Goal: Transaction & Acquisition: Purchase product/service

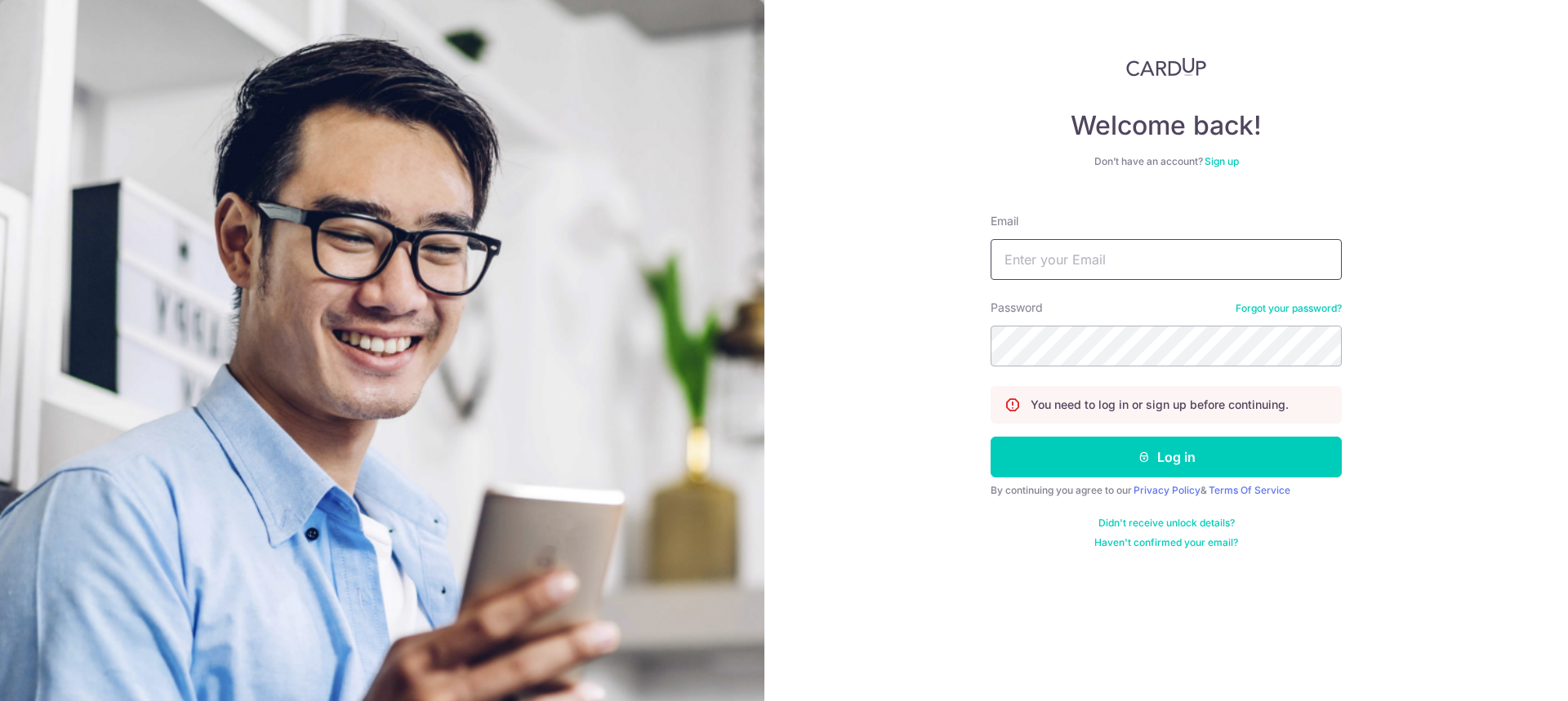
click at [1137, 260] on input "Email" at bounding box center [1165, 259] width 351 height 41
type input "[EMAIL_ADDRESS][DOMAIN_NAME]"
click at [1209, 456] on button "Log in" at bounding box center [1165, 457] width 351 height 41
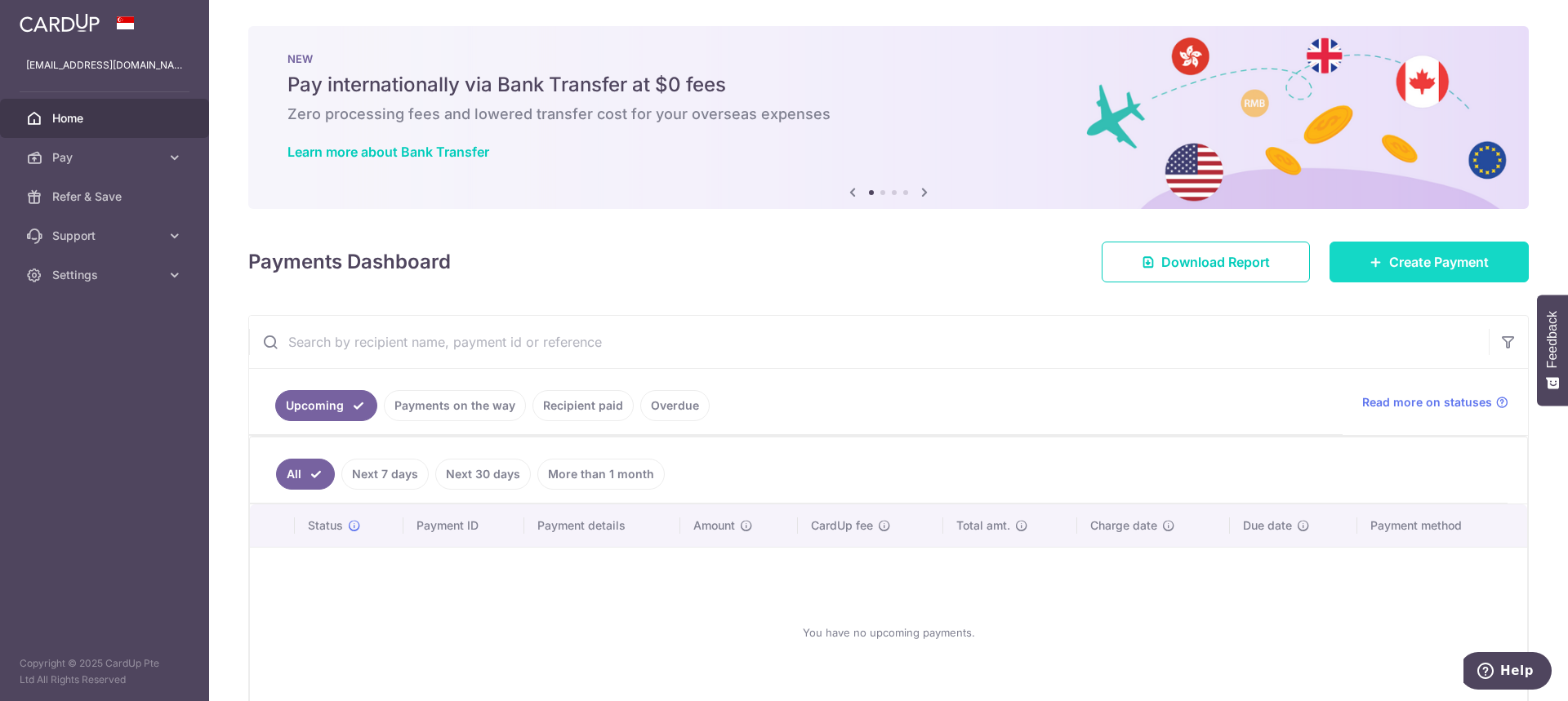
click at [1402, 260] on span "Create Payment" at bounding box center [1438, 262] width 100 height 20
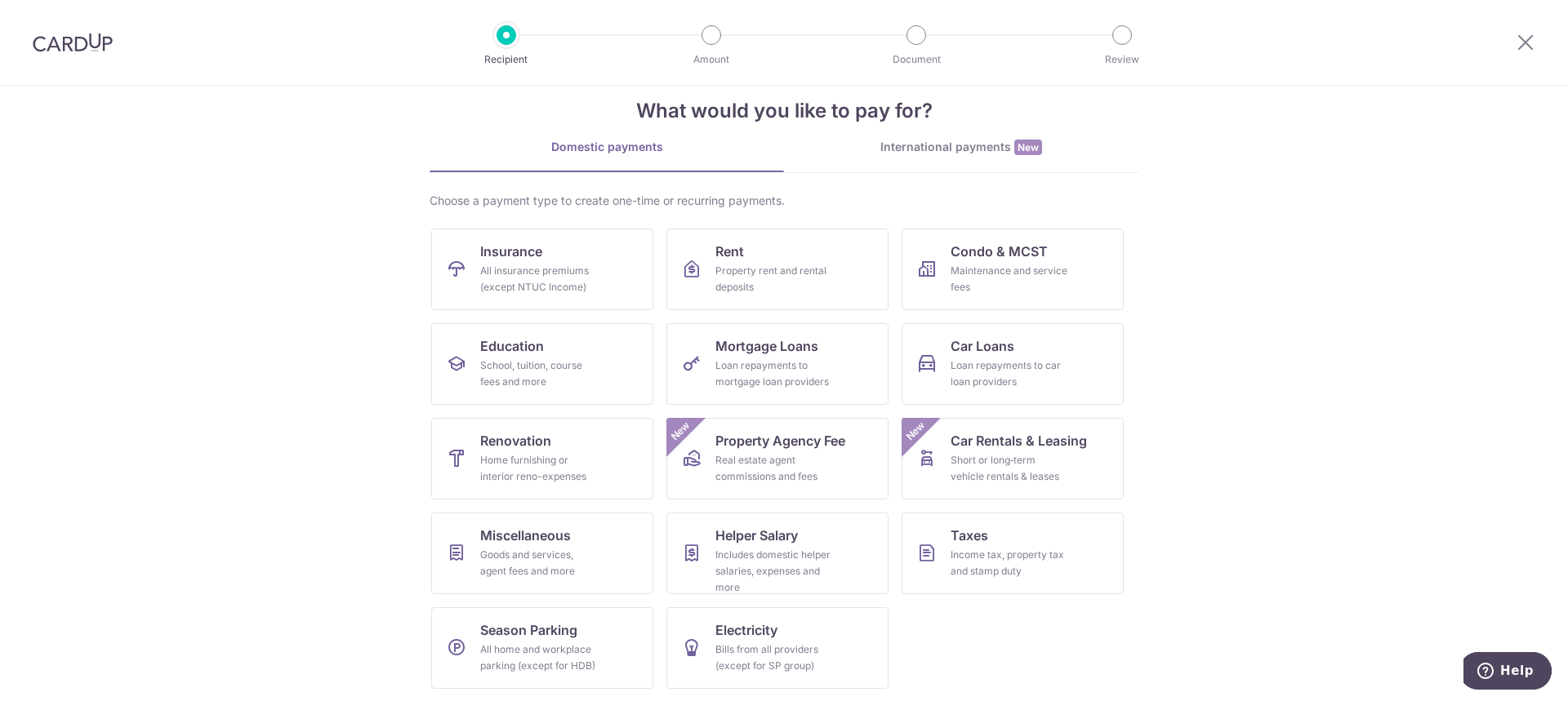
scroll to position [30, 0]
click at [551, 444] on link "Renovation Home furnishing or interior reno-expenses" at bounding box center [542, 458] width 223 height 82
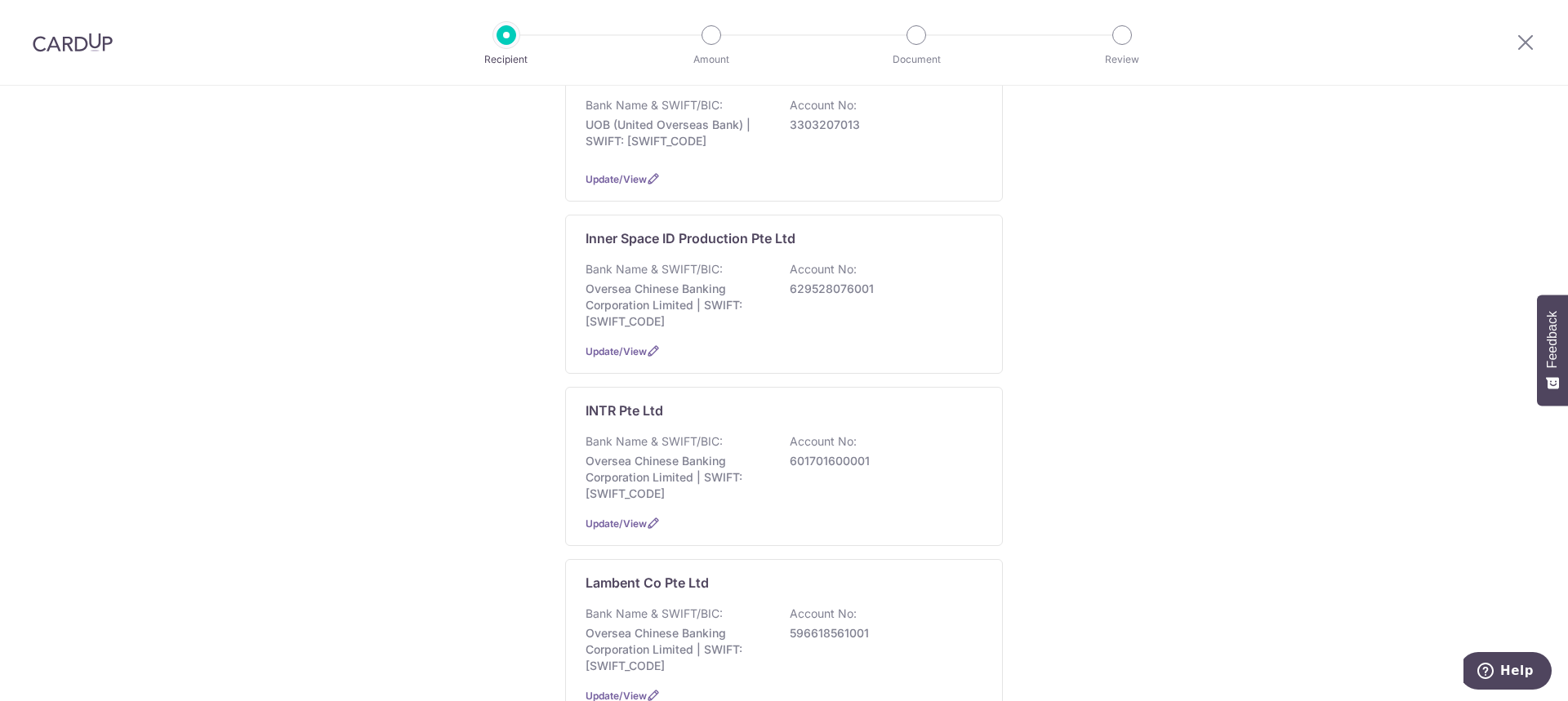
scroll to position [374, 0]
click at [774, 299] on div "Bank Name & SWIFT/BIC: Oversea Chinese Banking Corporation Limited | SWIFT: OCB…" at bounding box center [784, 295] width 397 height 68
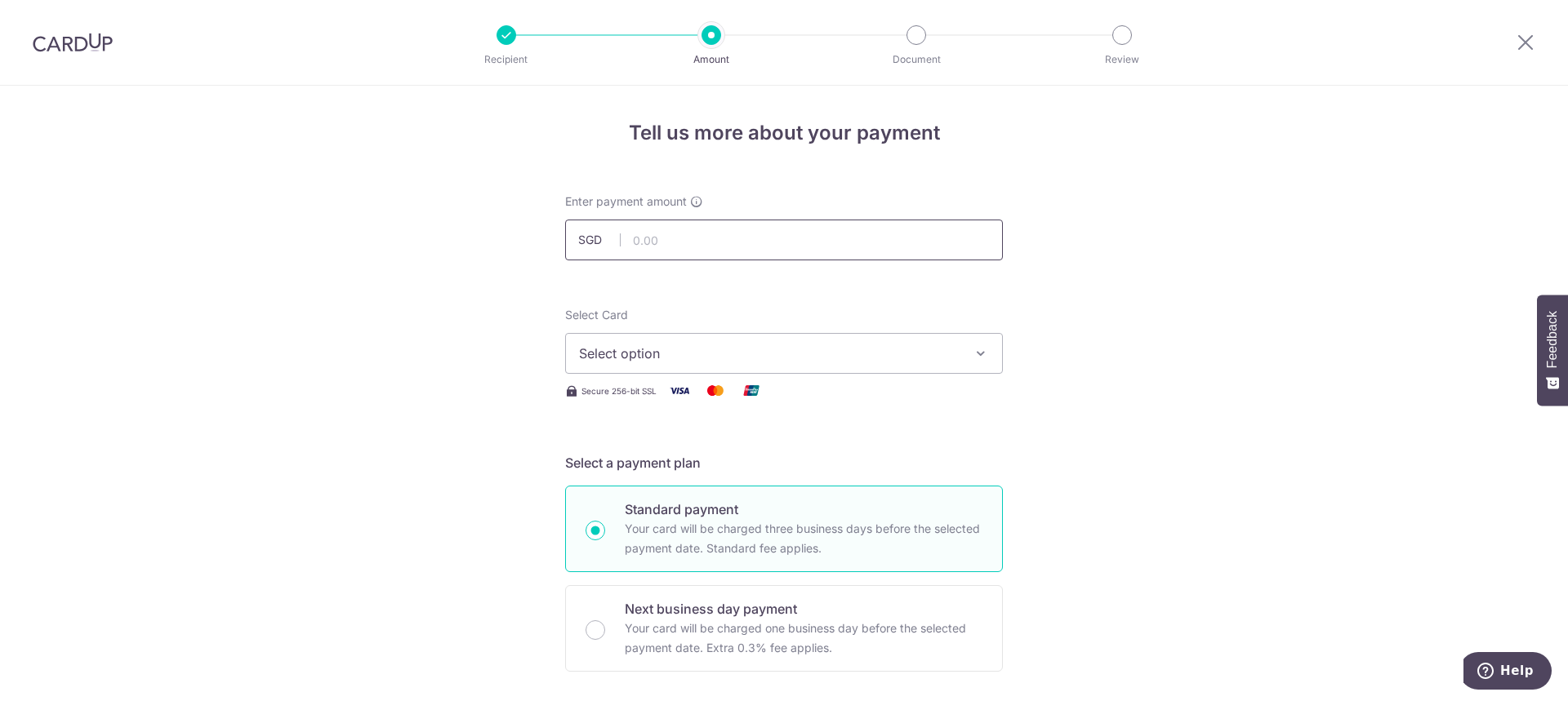
click at [793, 246] on input "text" at bounding box center [784, 239] width 437 height 41
type input "10,341.00"
click at [960, 363] on button "Select option" at bounding box center [784, 353] width 437 height 41
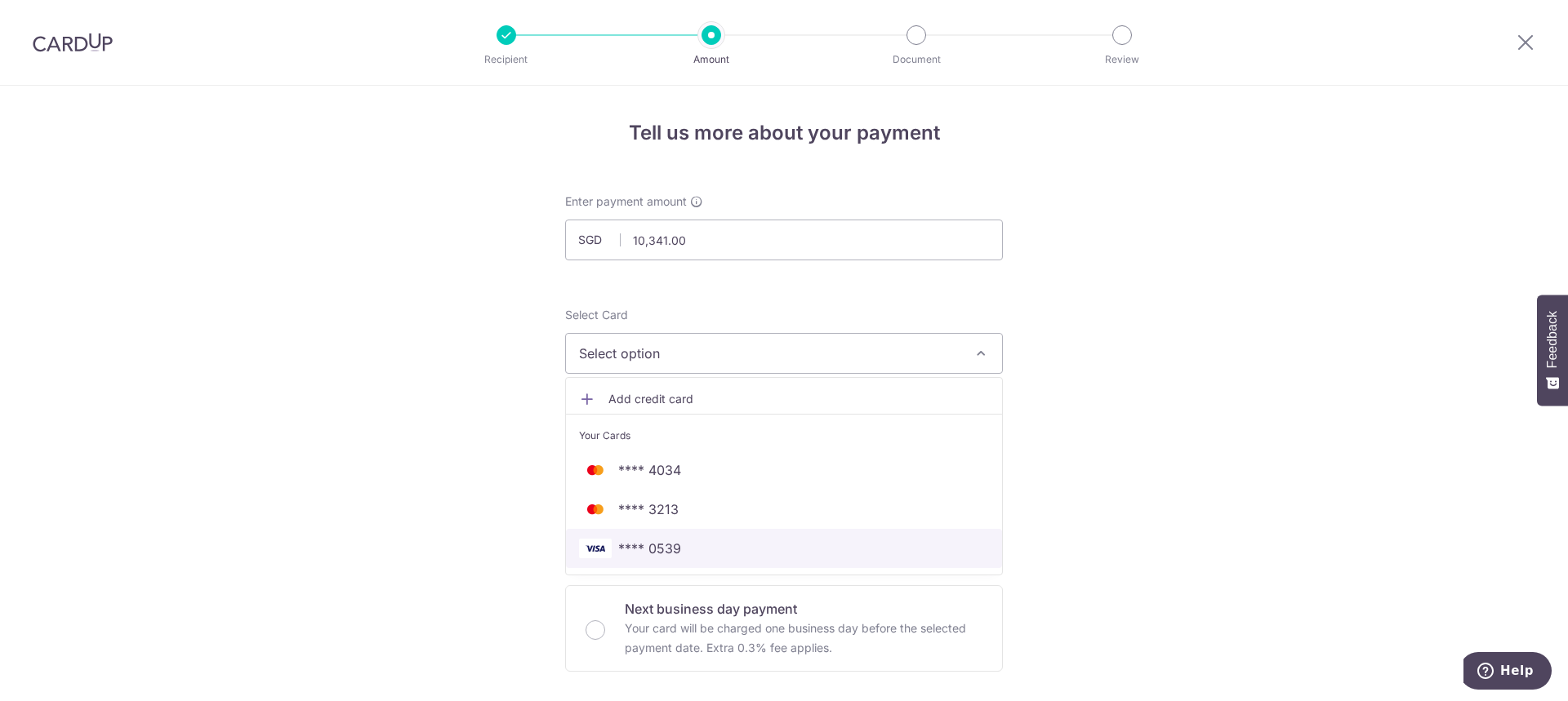
click at [767, 538] on link "**** 0539" at bounding box center [784, 549] width 436 height 40
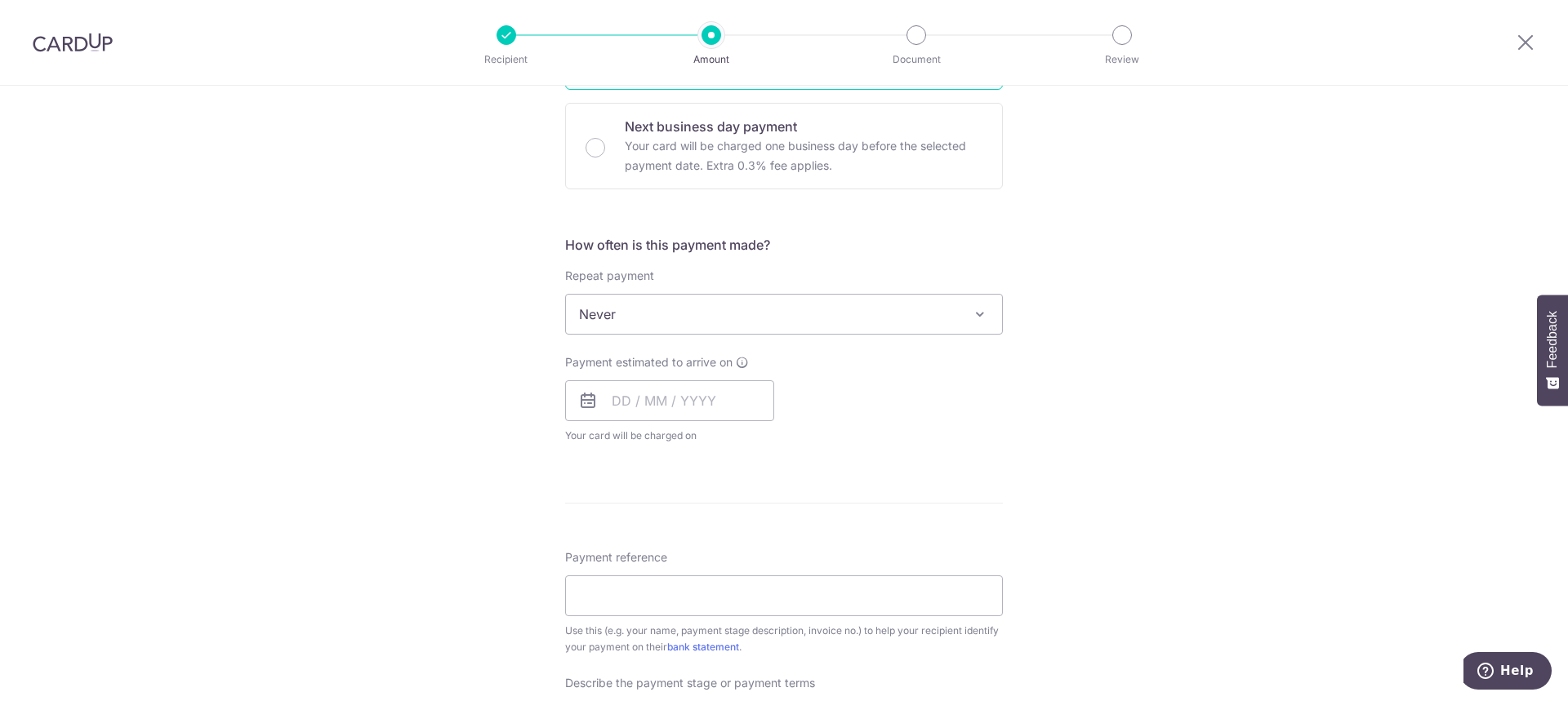
scroll to position [482, 0]
click at [716, 398] on input "text" at bounding box center [669, 400] width 209 height 41
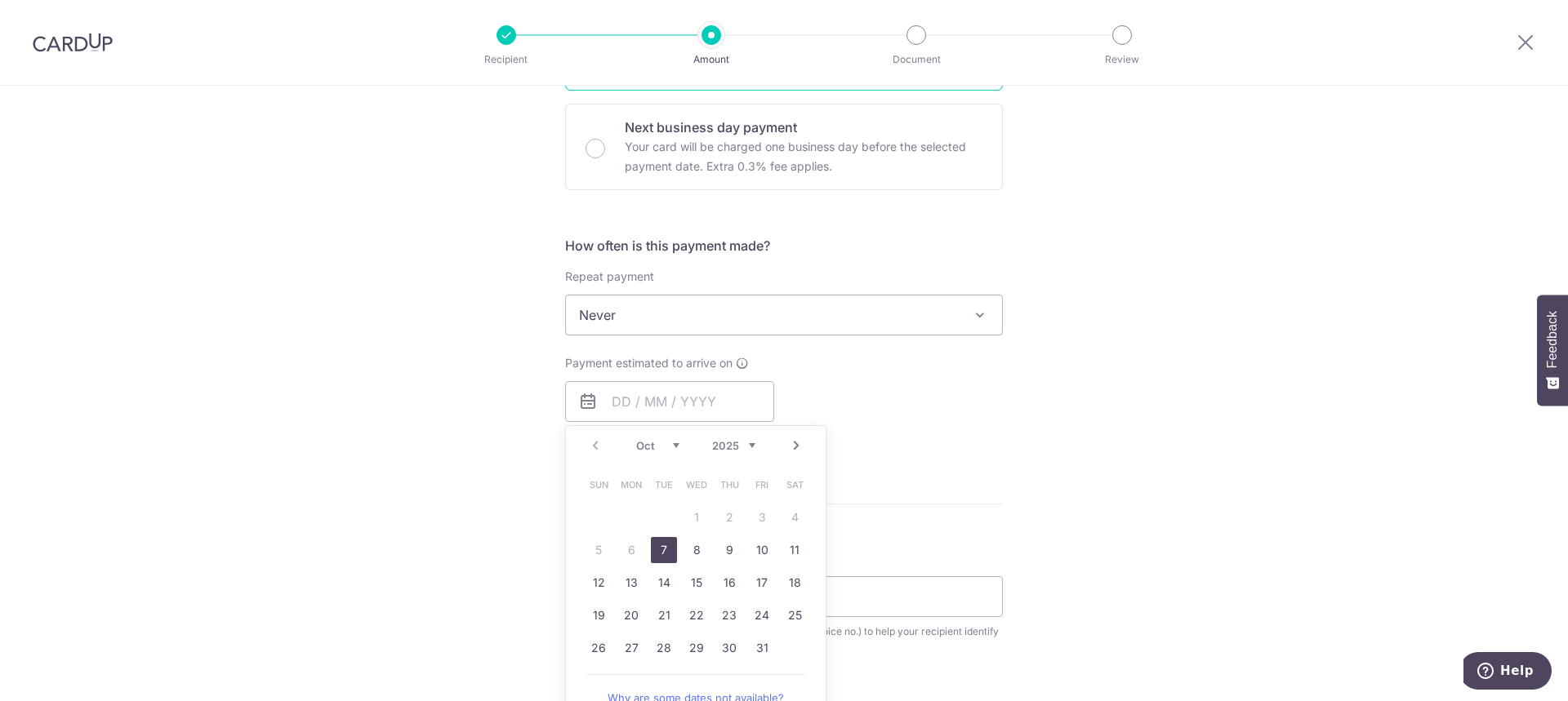
click at [657, 544] on link "7" at bounding box center [664, 550] width 26 height 26
type input "07/10/2025"
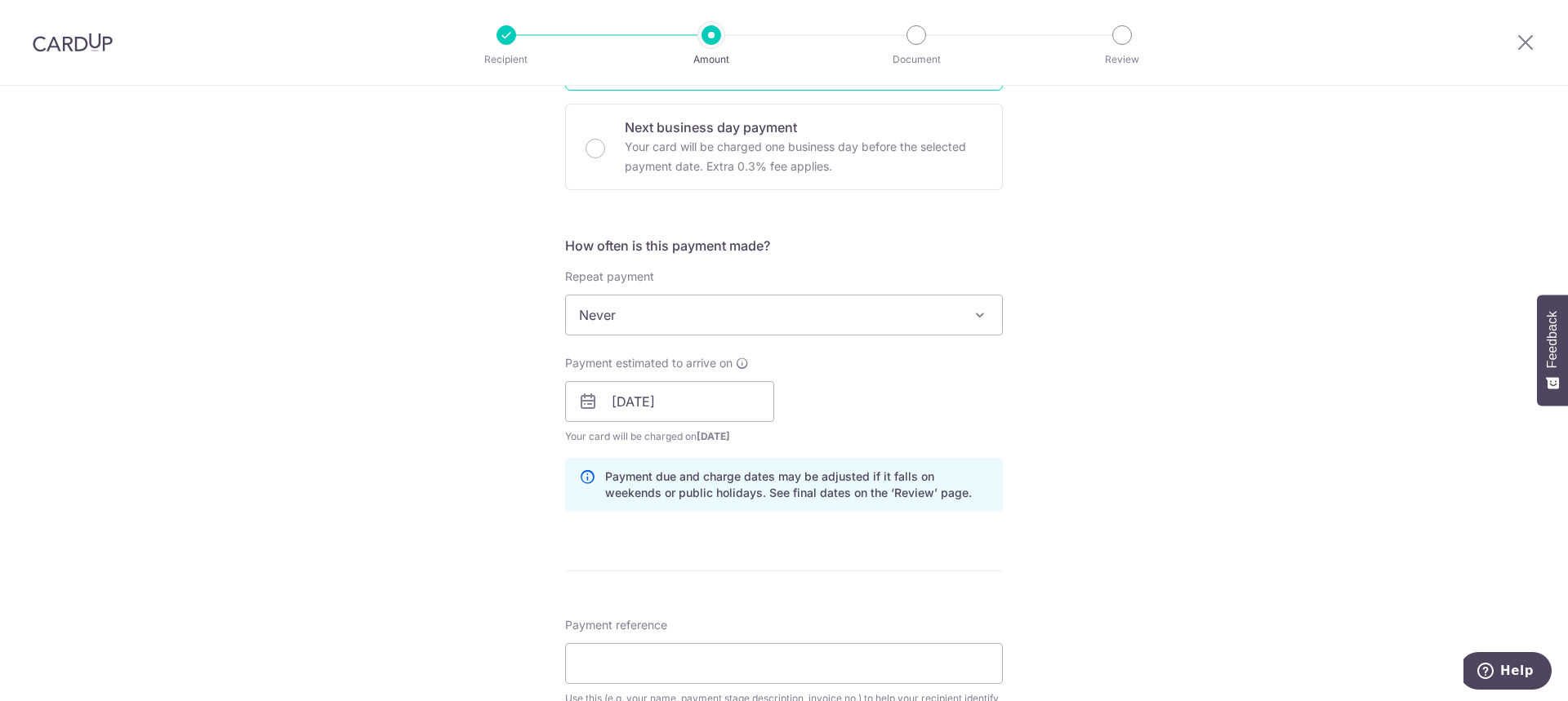
click at [1157, 526] on div "Tell us more about your payment Enter payment amount SGD 10,341.00 10341.00 Sel…" at bounding box center [784, 431] width 1568 height 1653
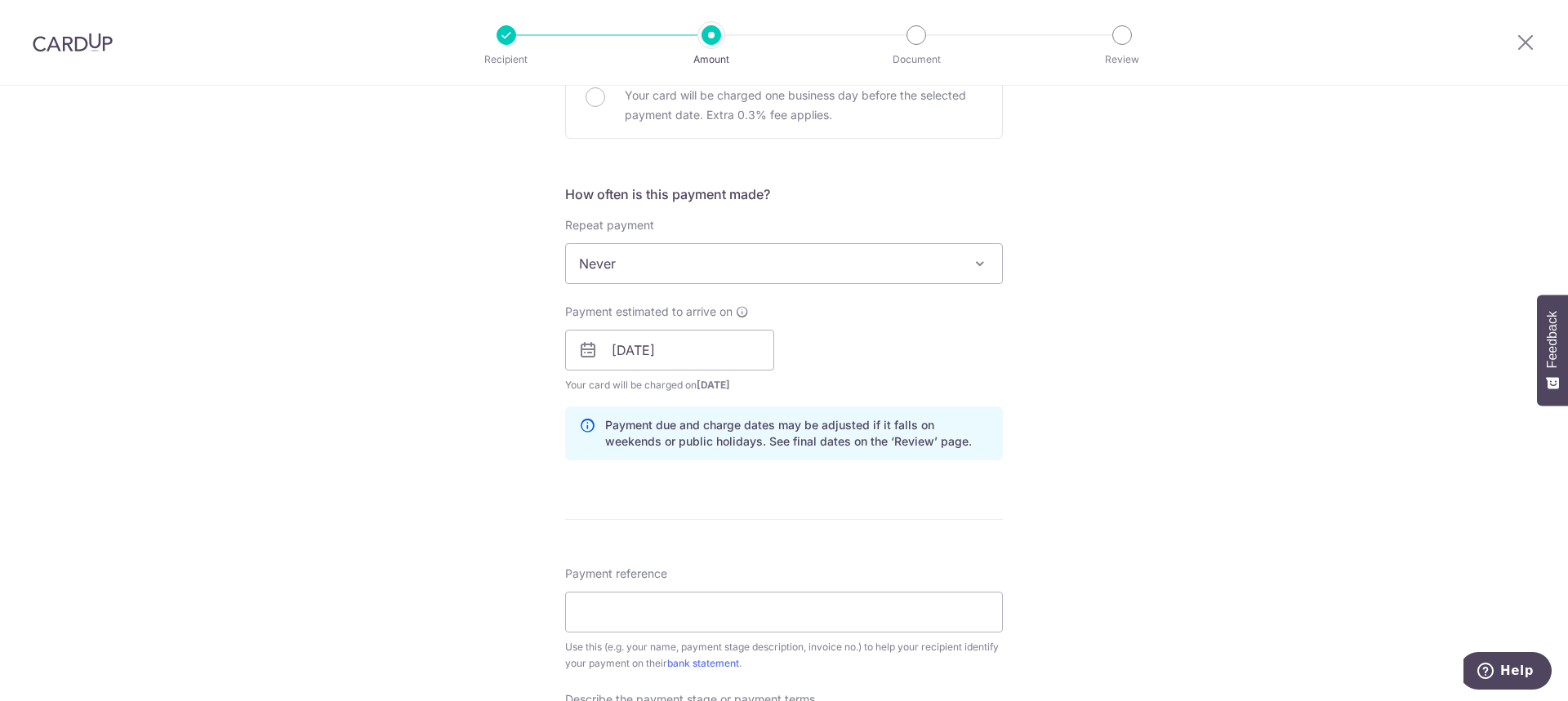
scroll to position [534, 0]
click at [667, 617] on input "Payment reference" at bounding box center [784, 611] width 437 height 41
paste input "ISIDPPL/CHR/INV/03225"
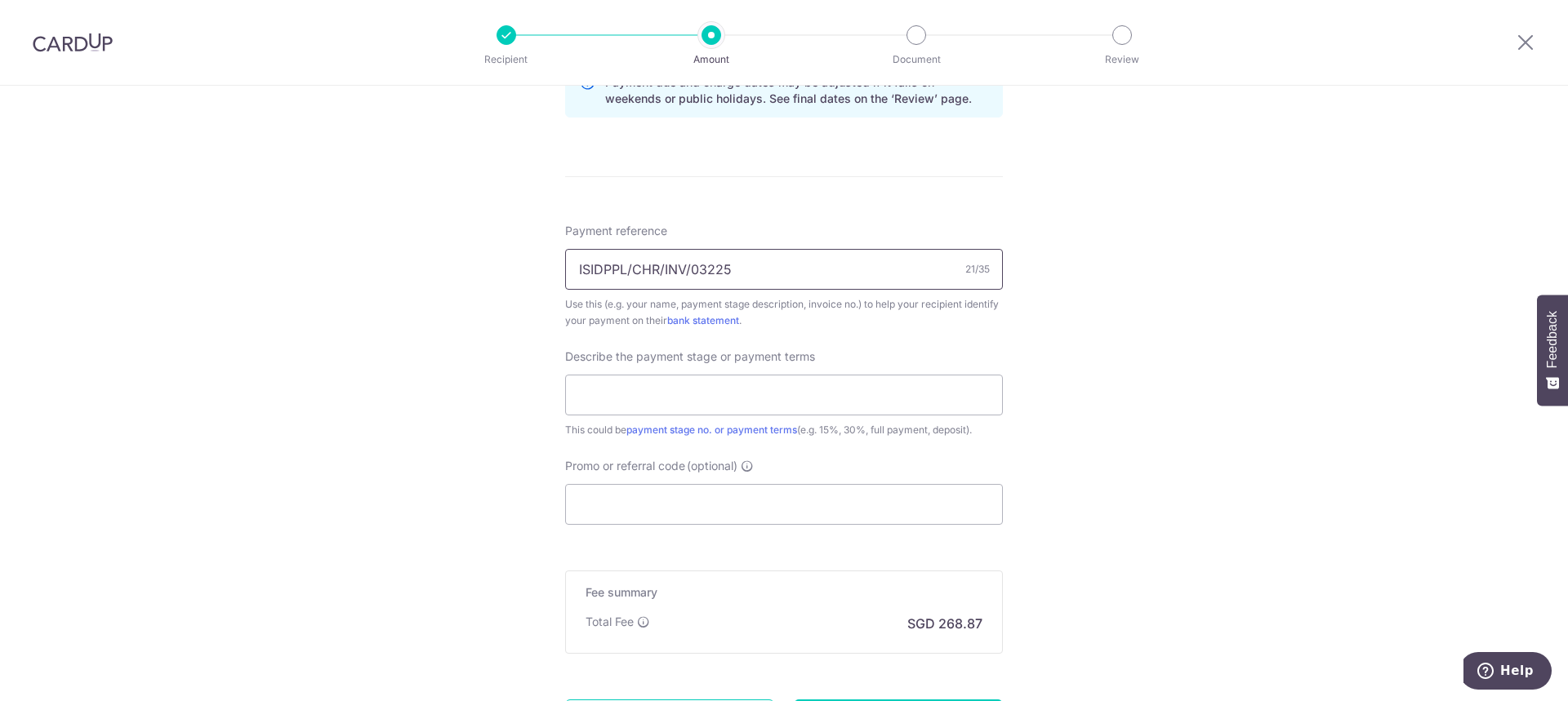
scroll to position [972, 0]
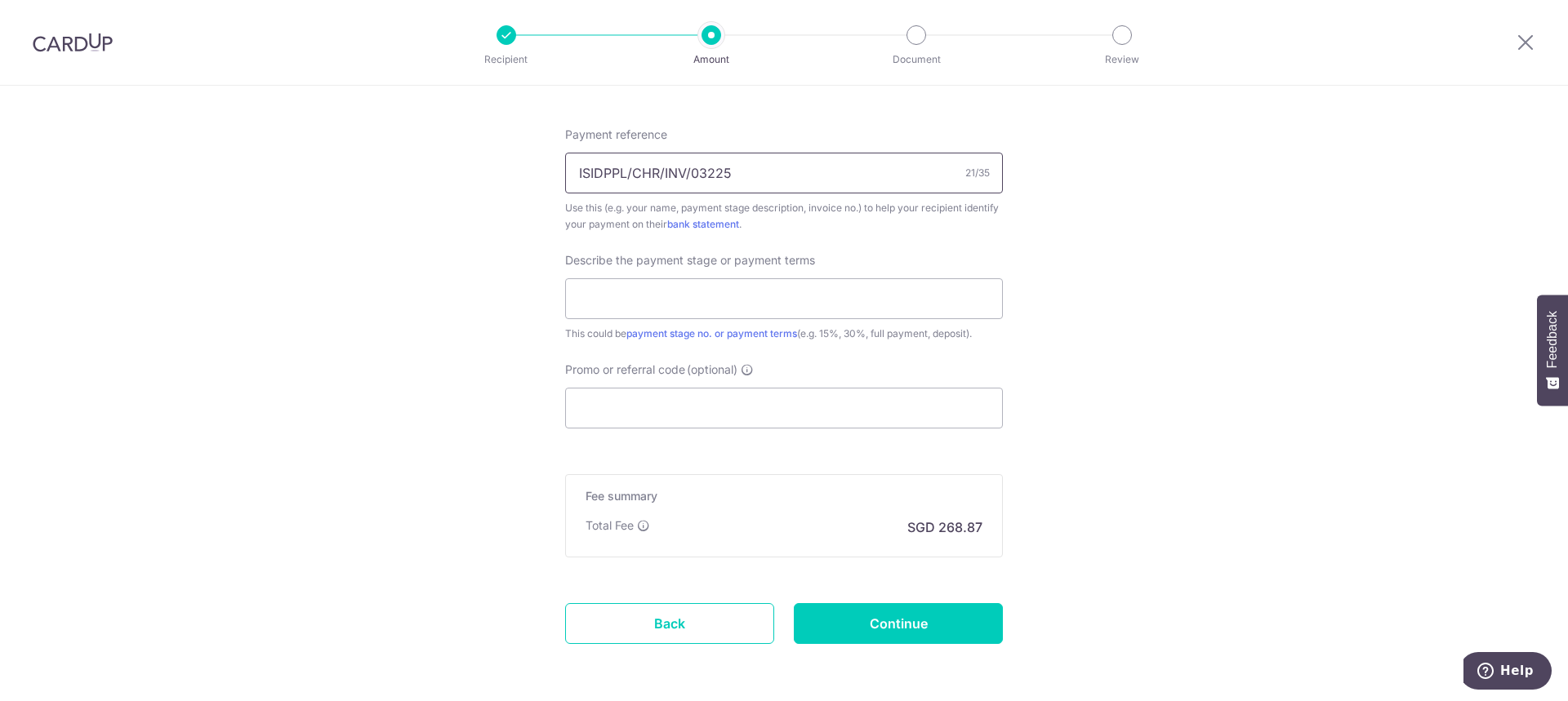
type input "ISIDPPL/CHR/INV/03225"
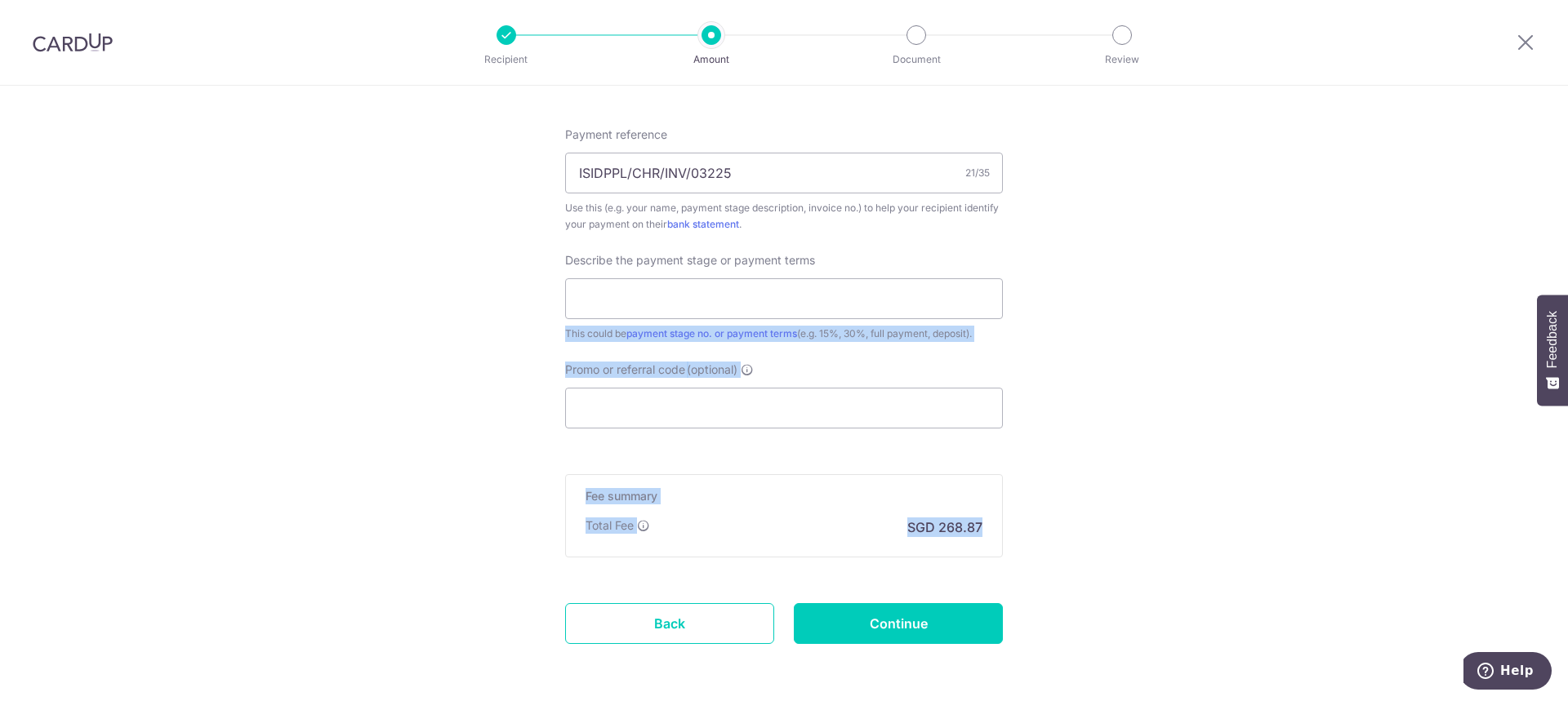
drag, startPoint x: 1183, startPoint y: 569, endPoint x: 891, endPoint y: 248, distance: 433.9
click at [841, 304] on input "text" at bounding box center [784, 298] width 437 height 41
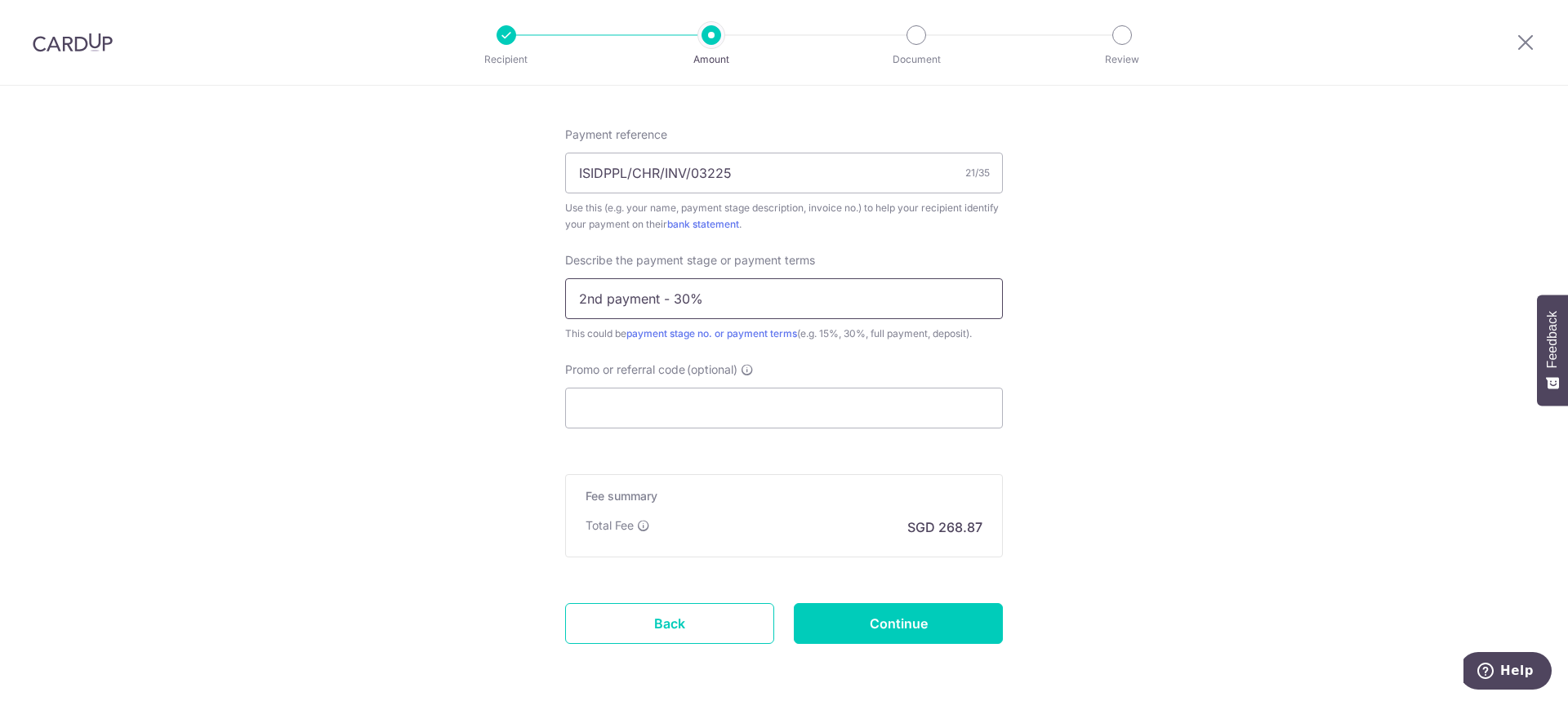
type input "2nd payment - 30%"
click at [620, 395] on input "Promo or referral code (optional)" at bounding box center [784, 407] width 437 height 41
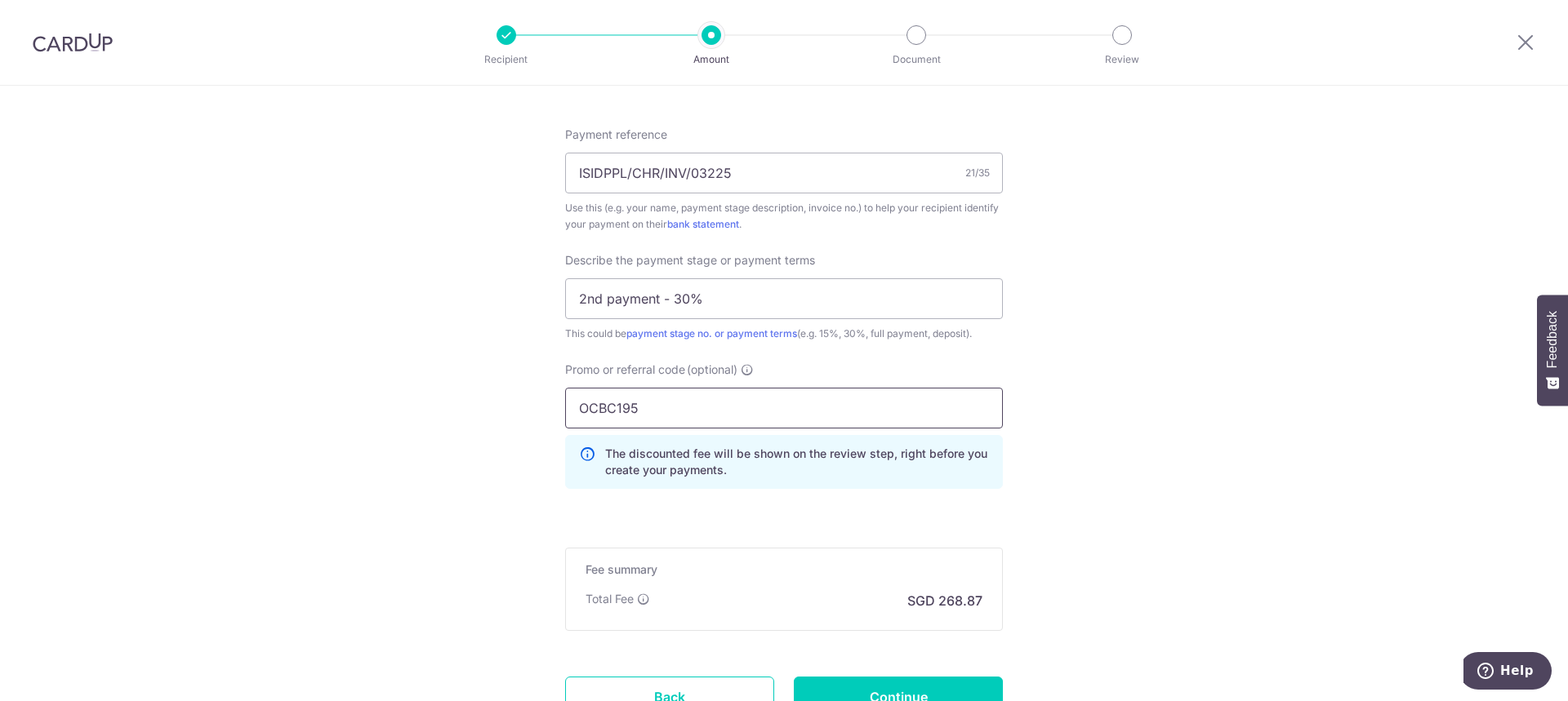
type input "OCBC195"
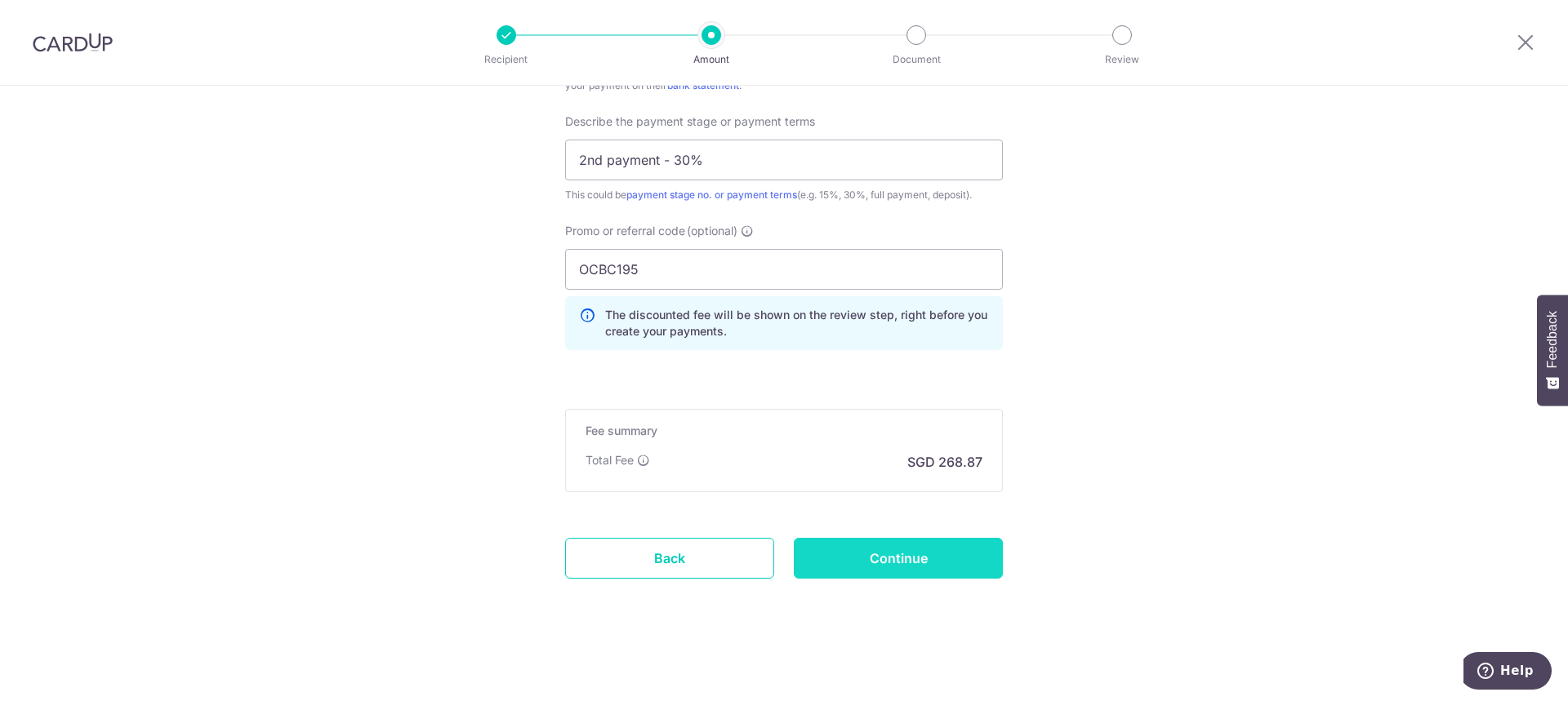
click at [881, 561] on input "Continue" at bounding box center [897, 558] width 209 height 41
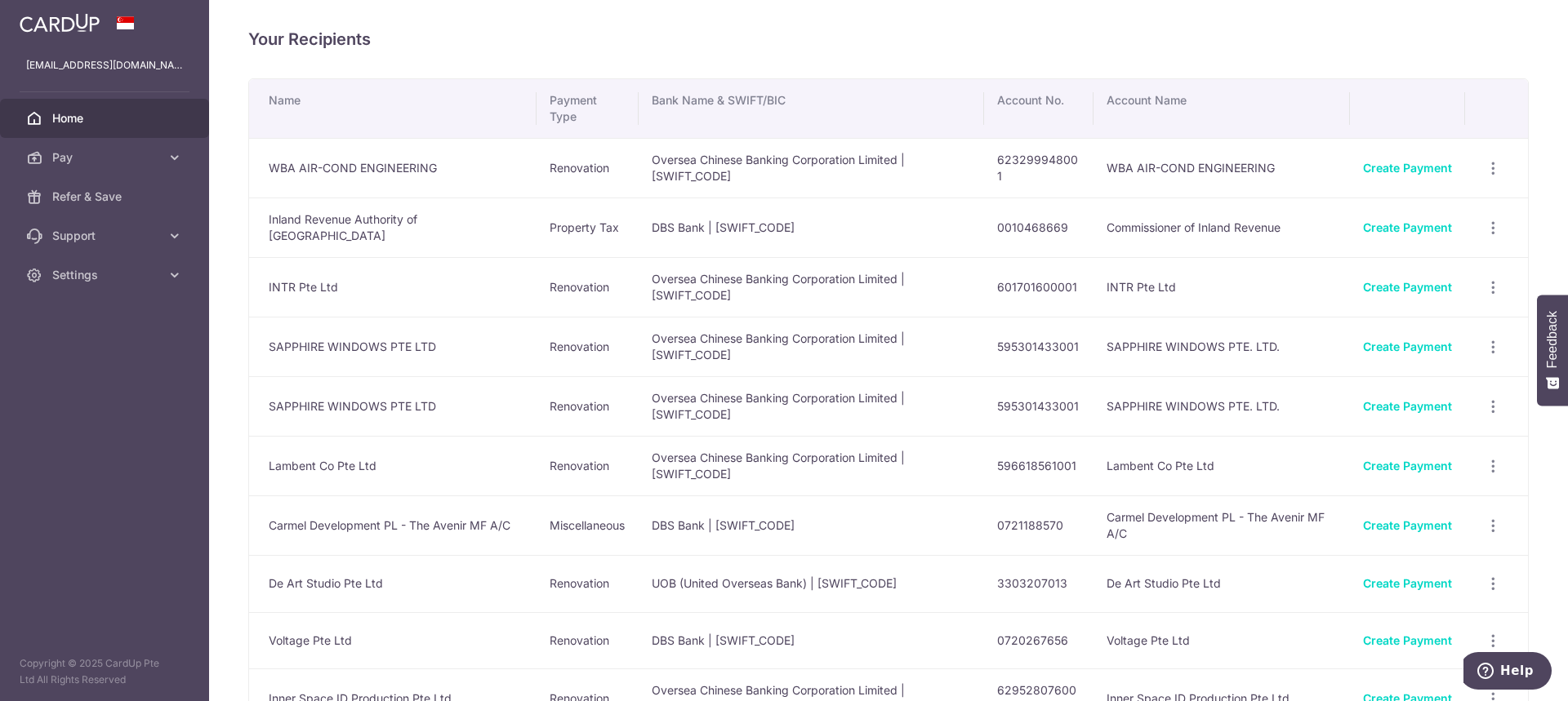
click at [68, 116] on span "Home" at bounding box center [106, 118] width 108 height 17
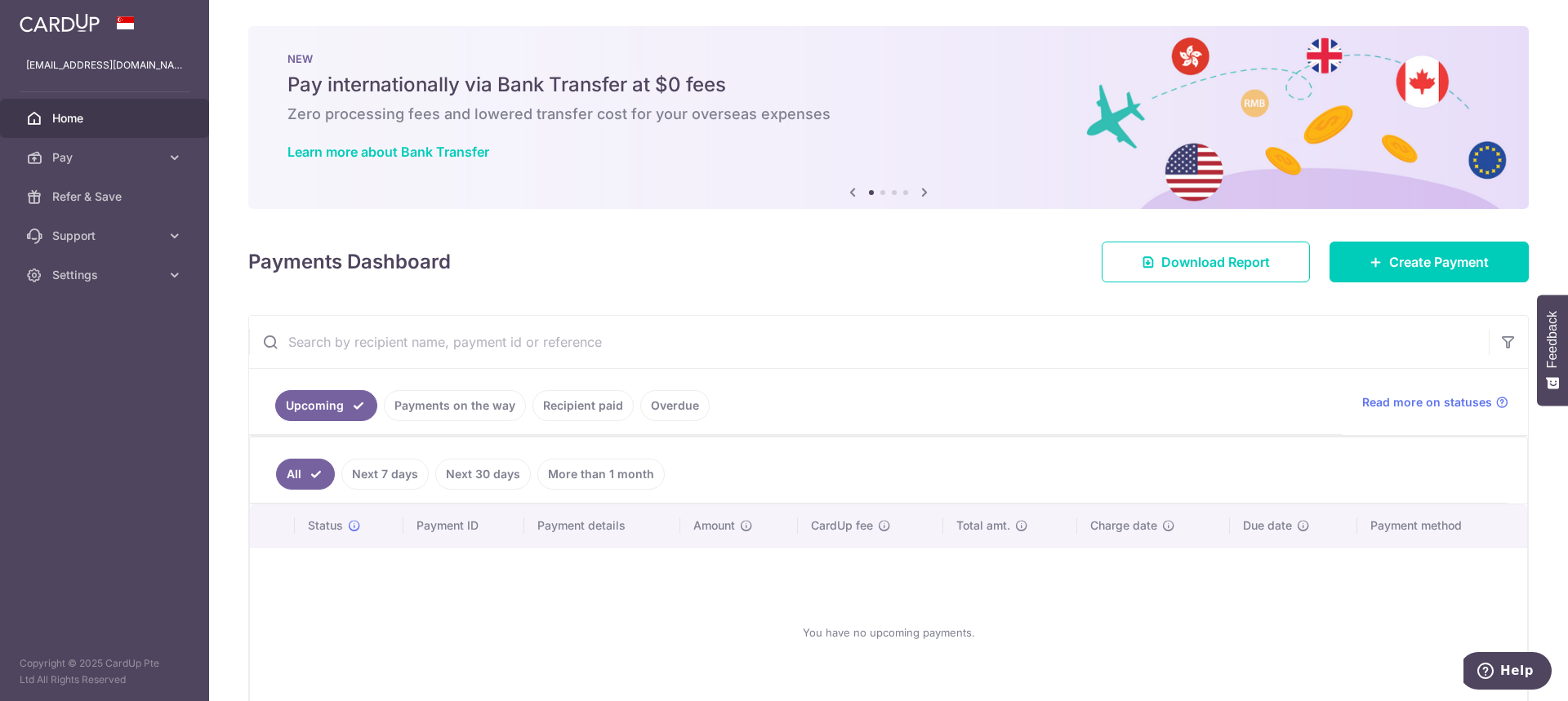
click at [62, 25] on img at bounding box center [59, 23] width 80 height 20
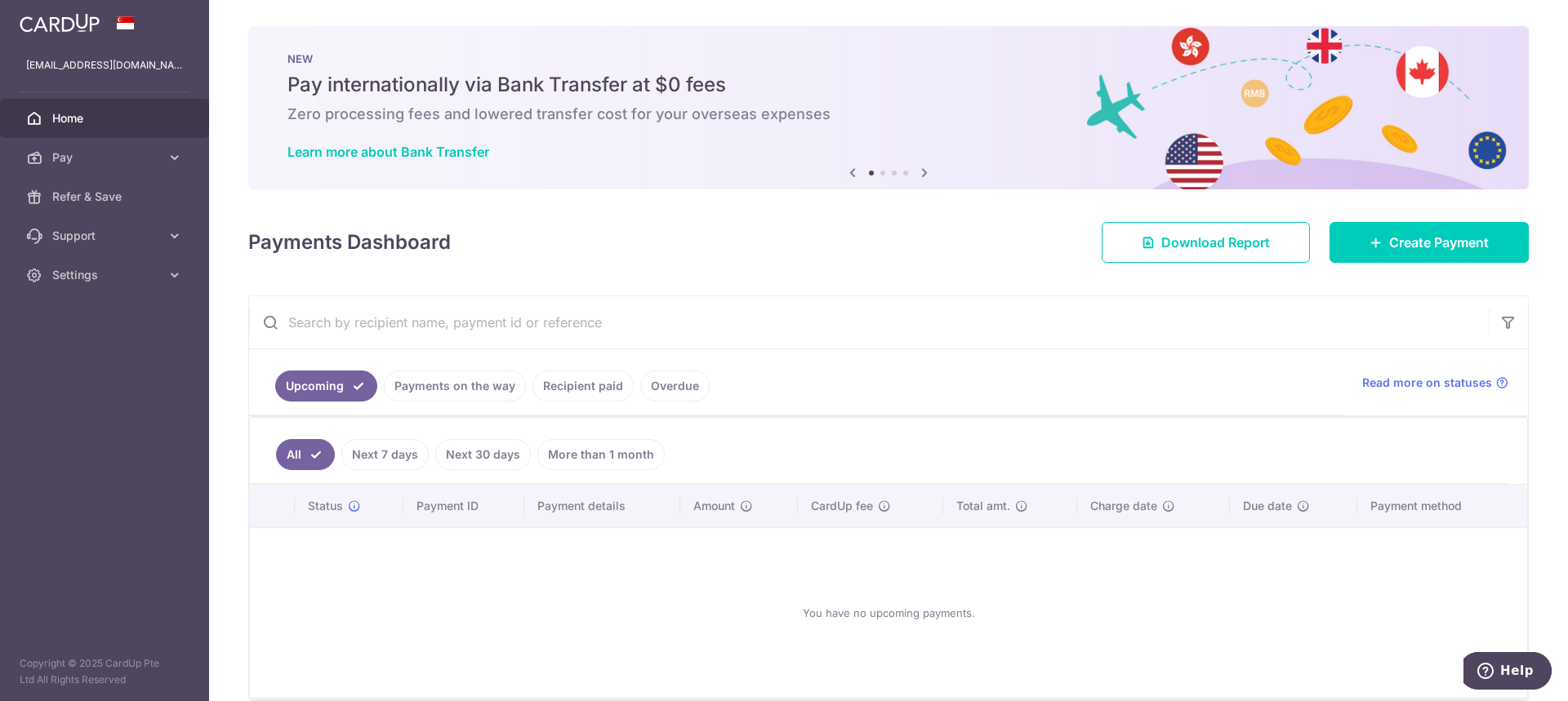
scroll to position [77, 0]
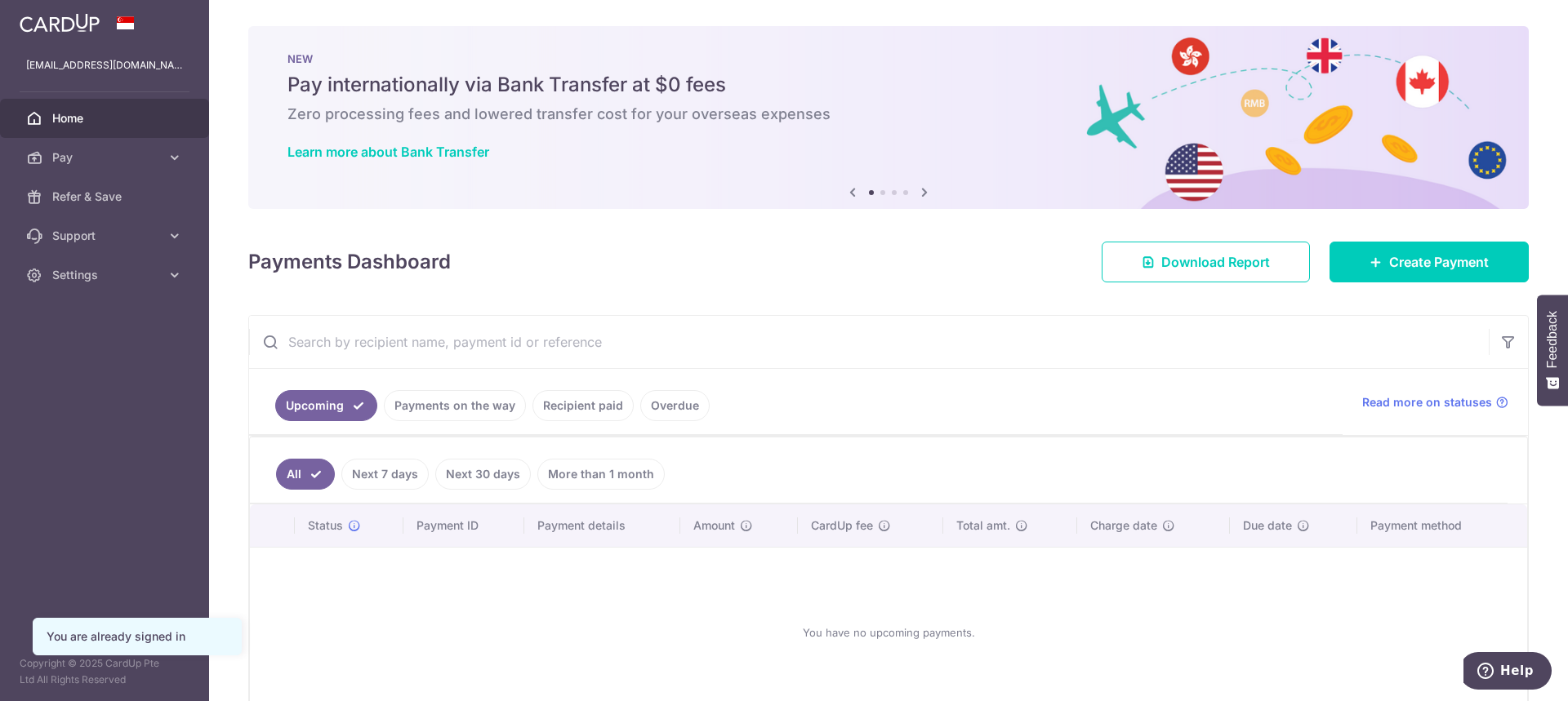
click at [964, 133] on div "NEW Pay internationally via Bank Transfer at $0 fees Zero processing fees and l…" at bounding box center [888, 107] width 1280 height 163
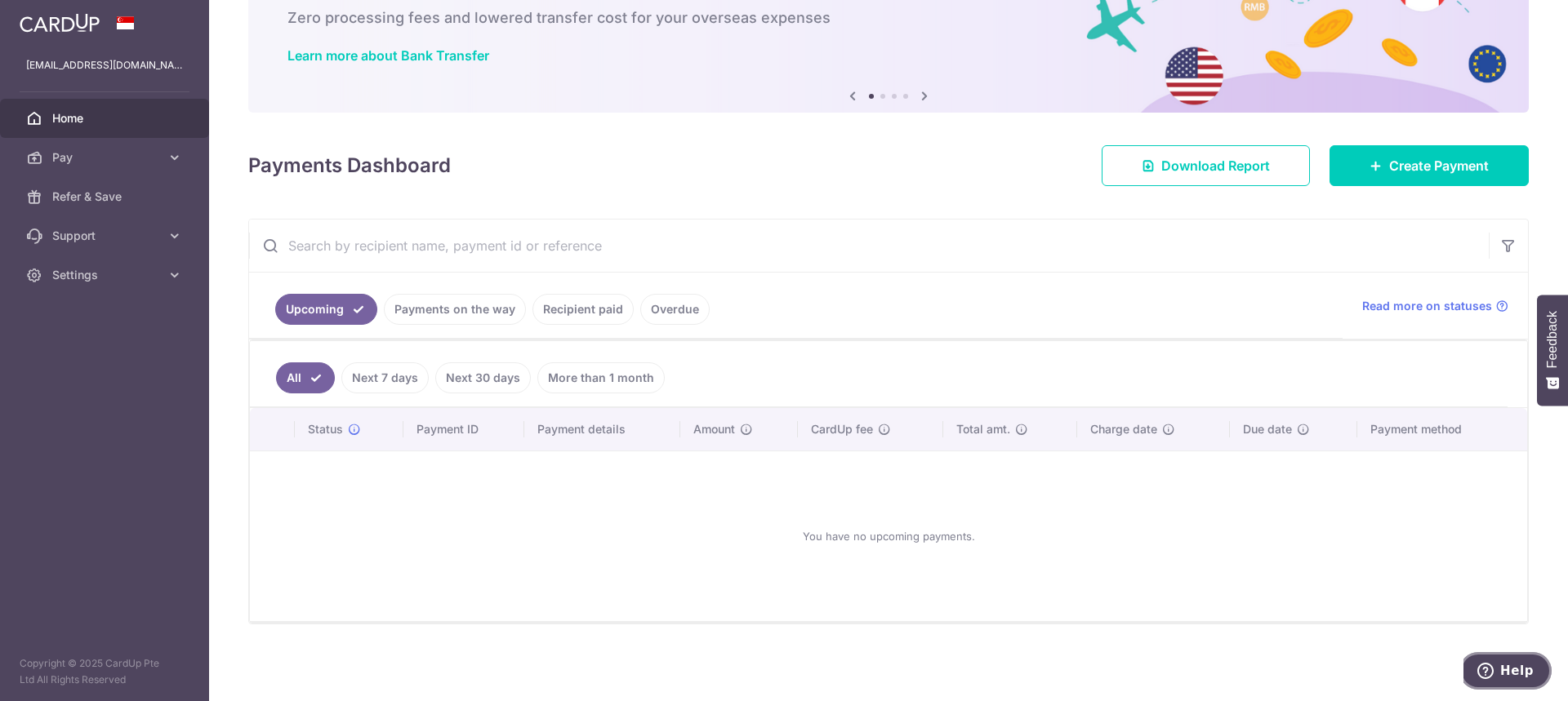
click at [1523, 675] on span "Help" at bounding box center [1517, 670] width 34 height 15
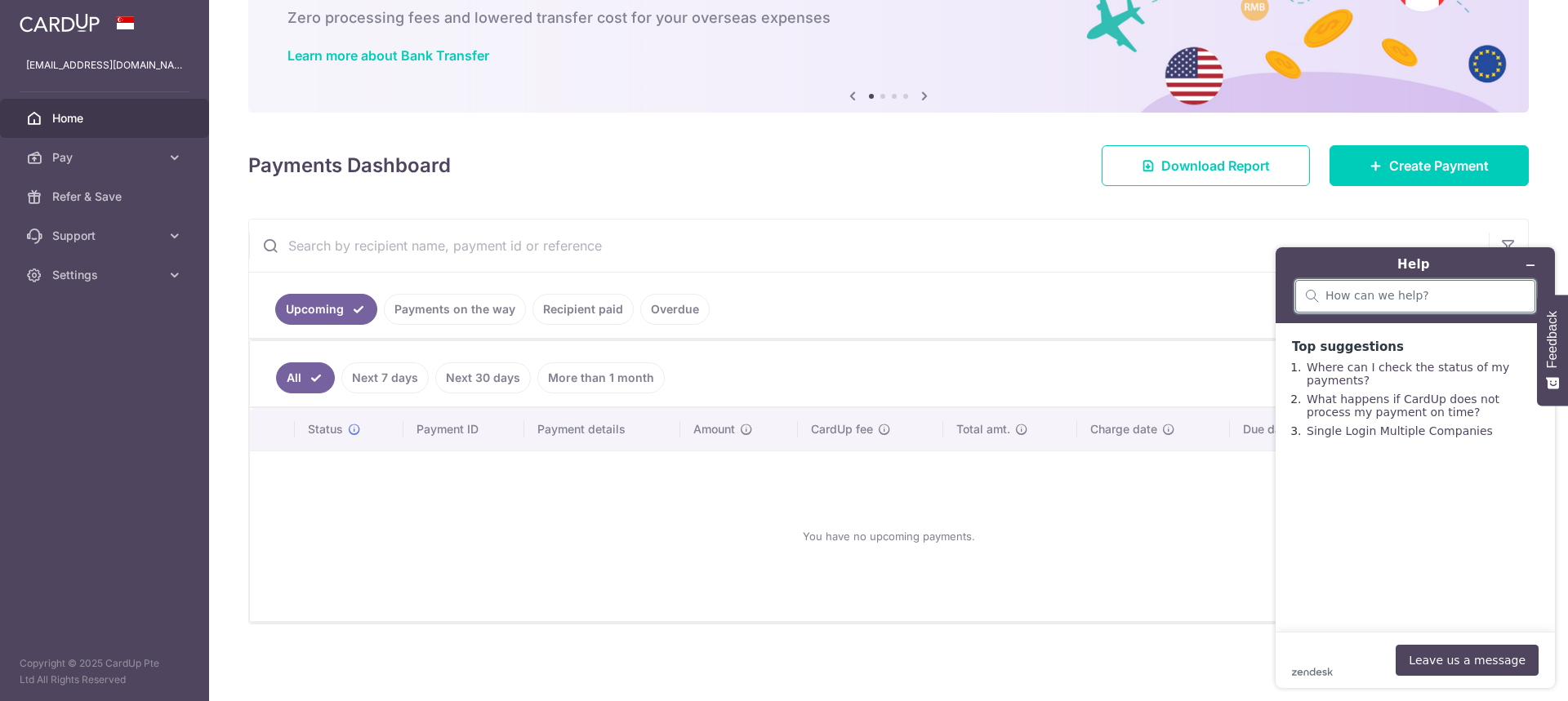
click at [1377, 292] on input "search" at bounding box center [1425, 296] width 199 height 15
type input "promo code"
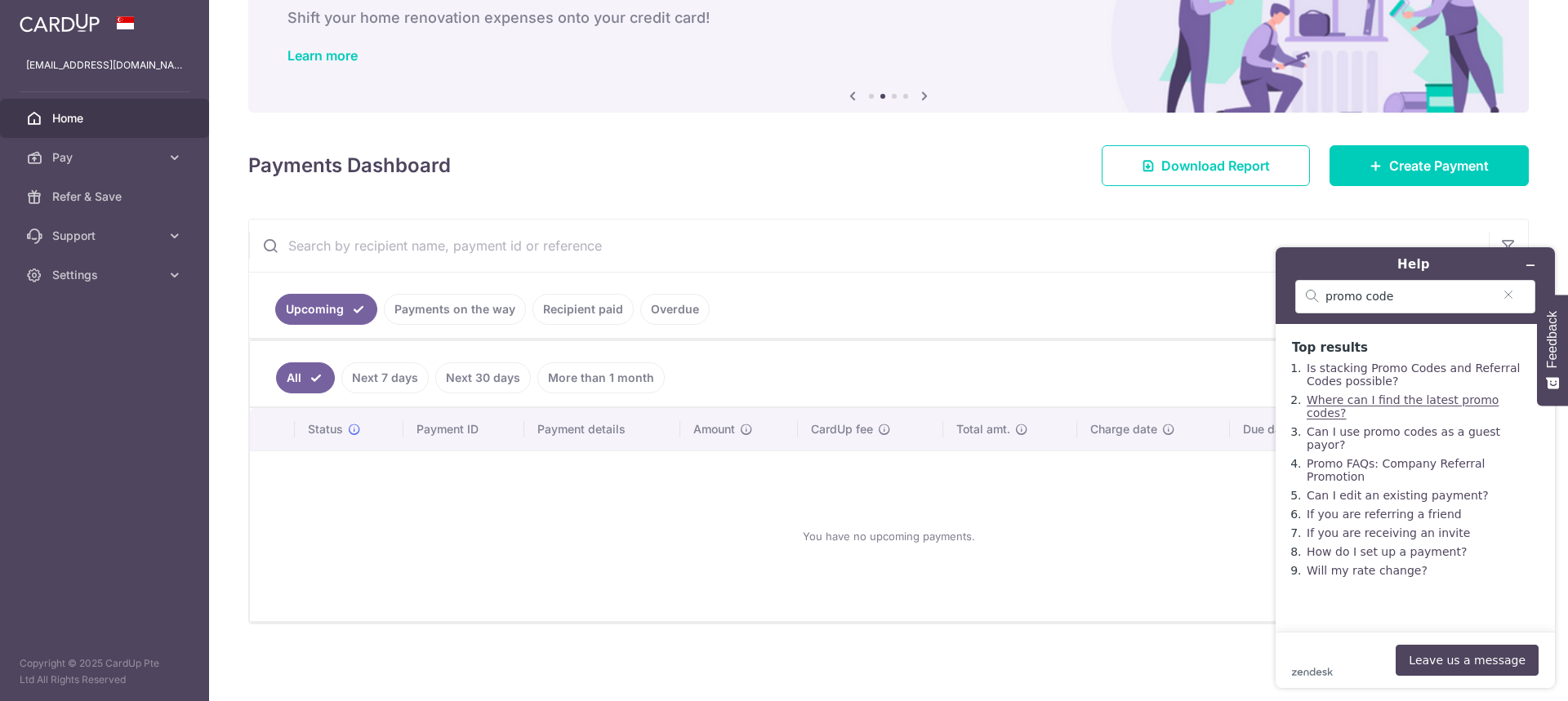
click at [1415, 406] on link "Where can I find the latest promo codes?" at bounding box center [1403, 406] width 192 height 26
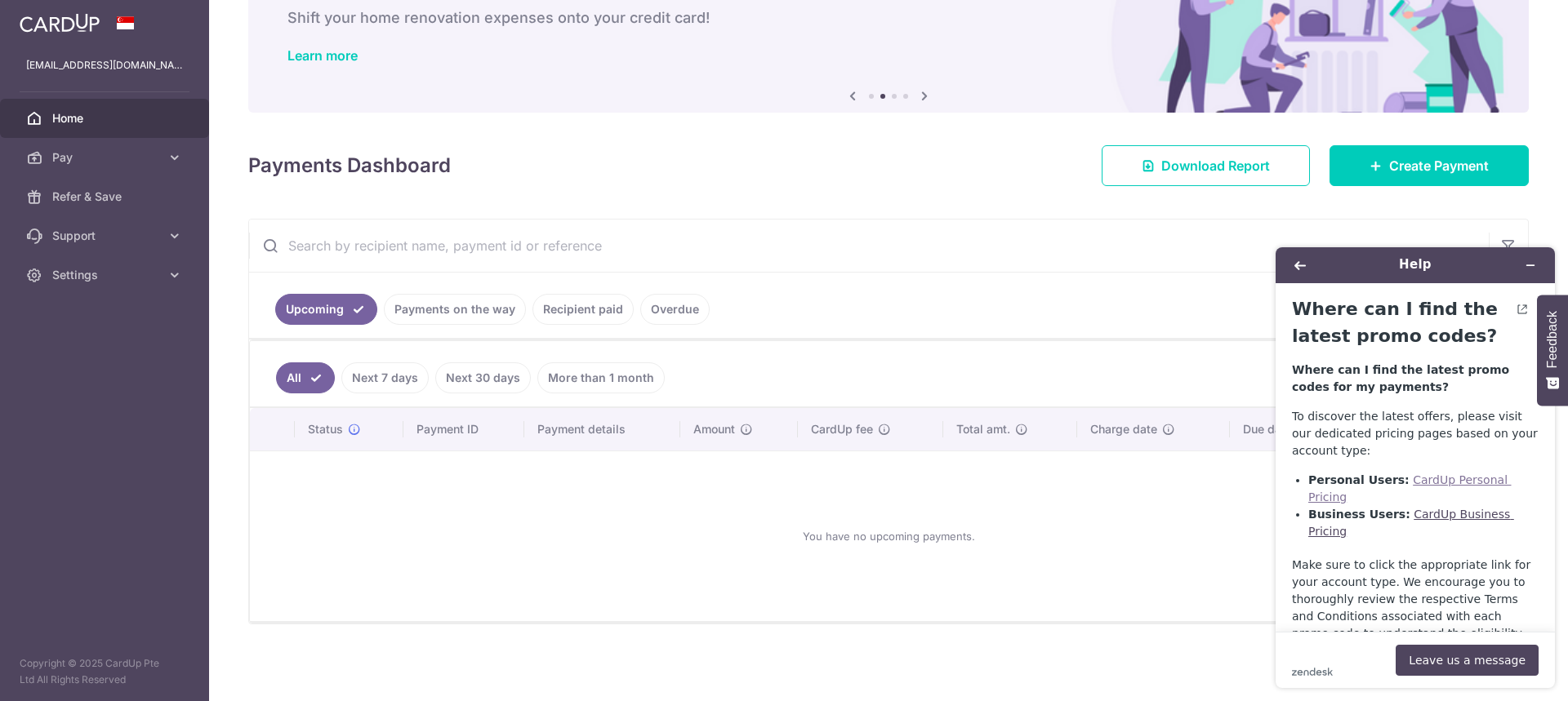
click at [1452, 477] on link "CardUp Personal Pricing" at bounding box center [1410, 488] width 204 height 31
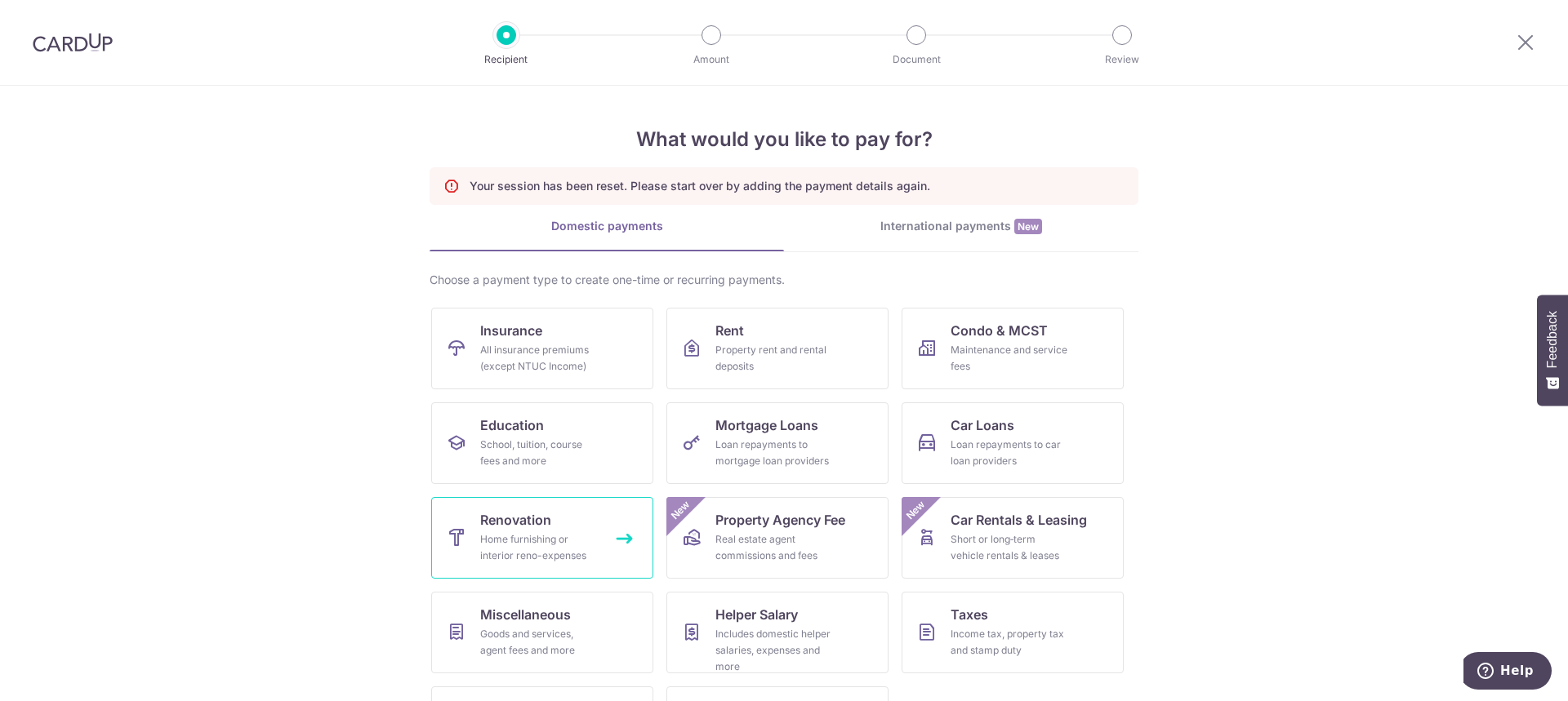
click at [511, 533] on div "Home furnishing or interior reno-expenses" at bounding box center [538, 547] width 118 height 33
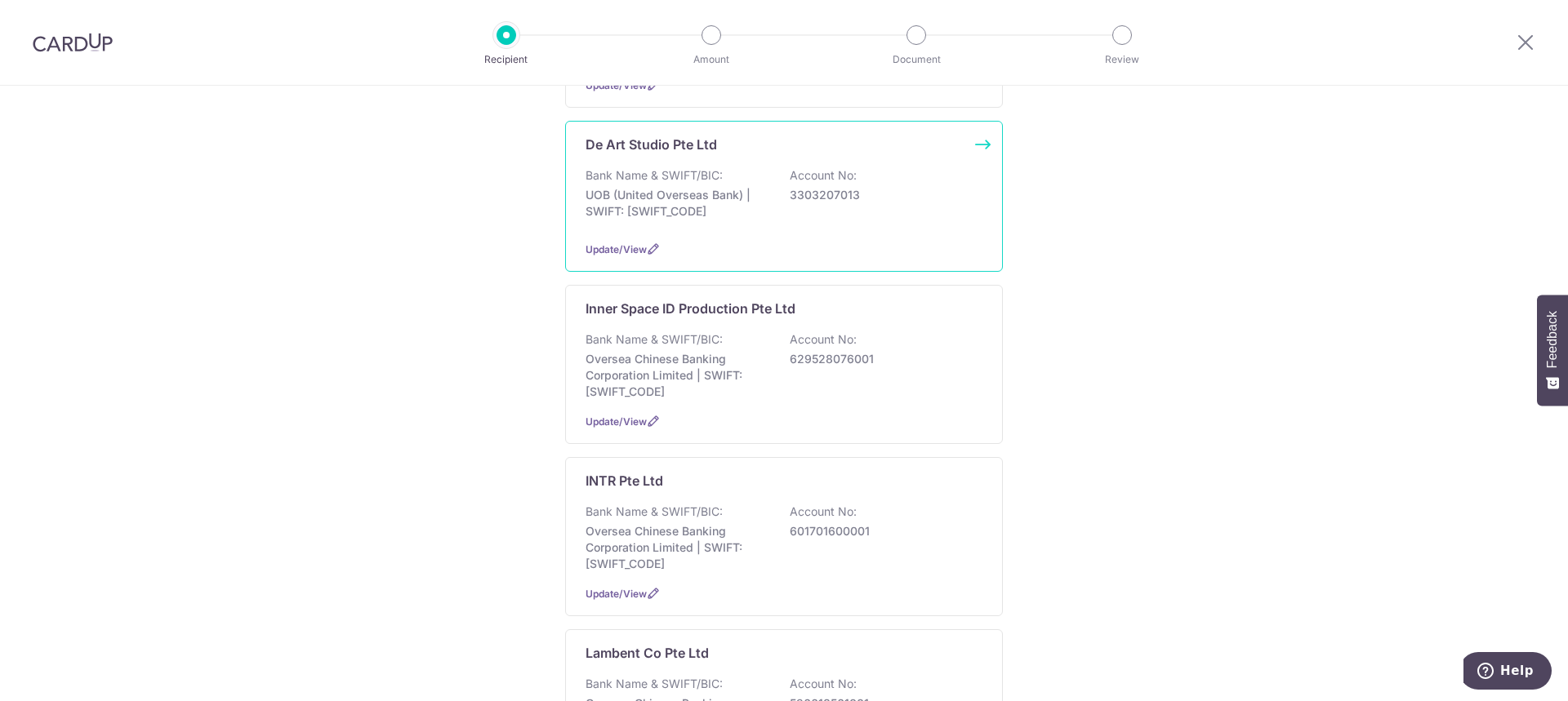
scroll to position [304, 0]
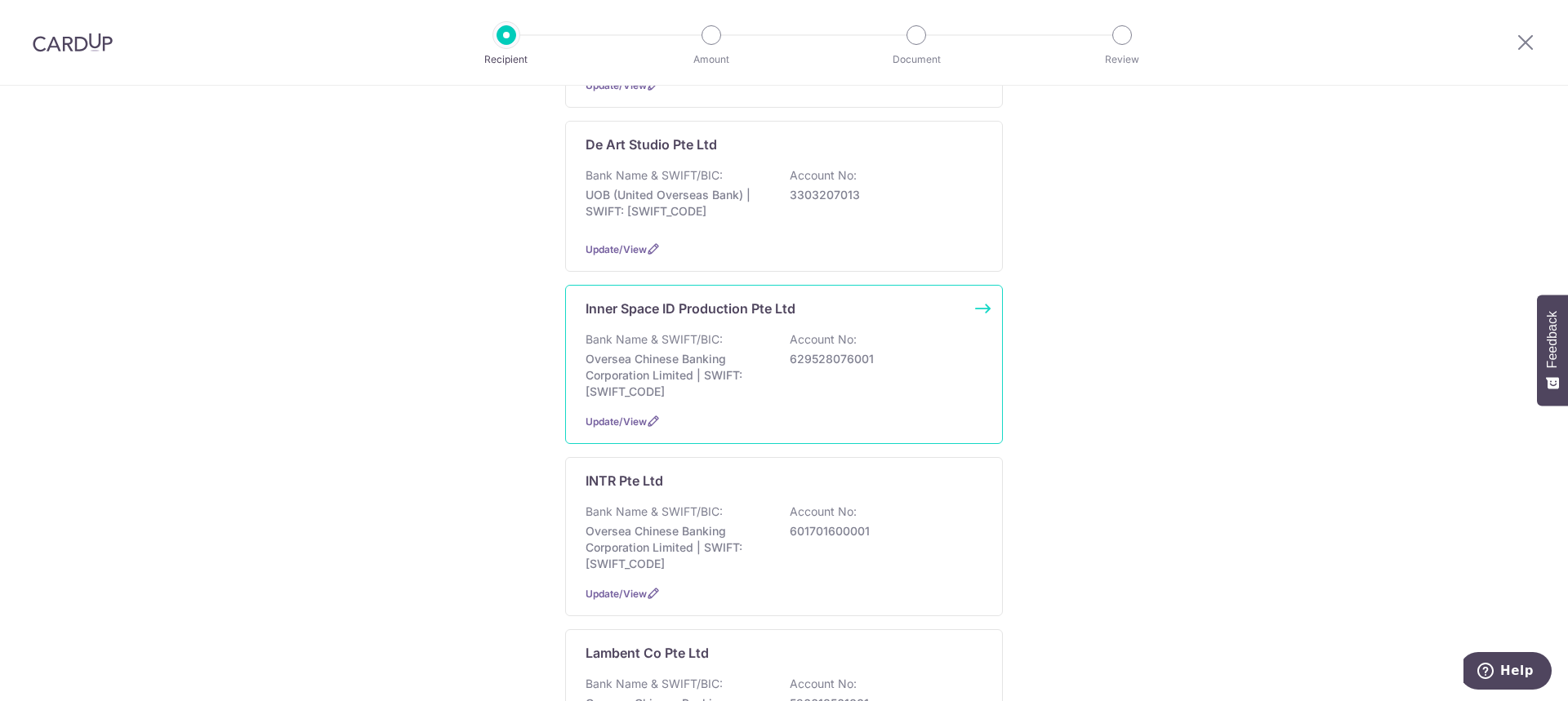
click at [784, 367] on div "Bank Name & SWIFT/BIC: Oversea Chinese Banking Corporation Limited | SWIFT: [SW…" at bounding box center [784, 365] width 397 height 68
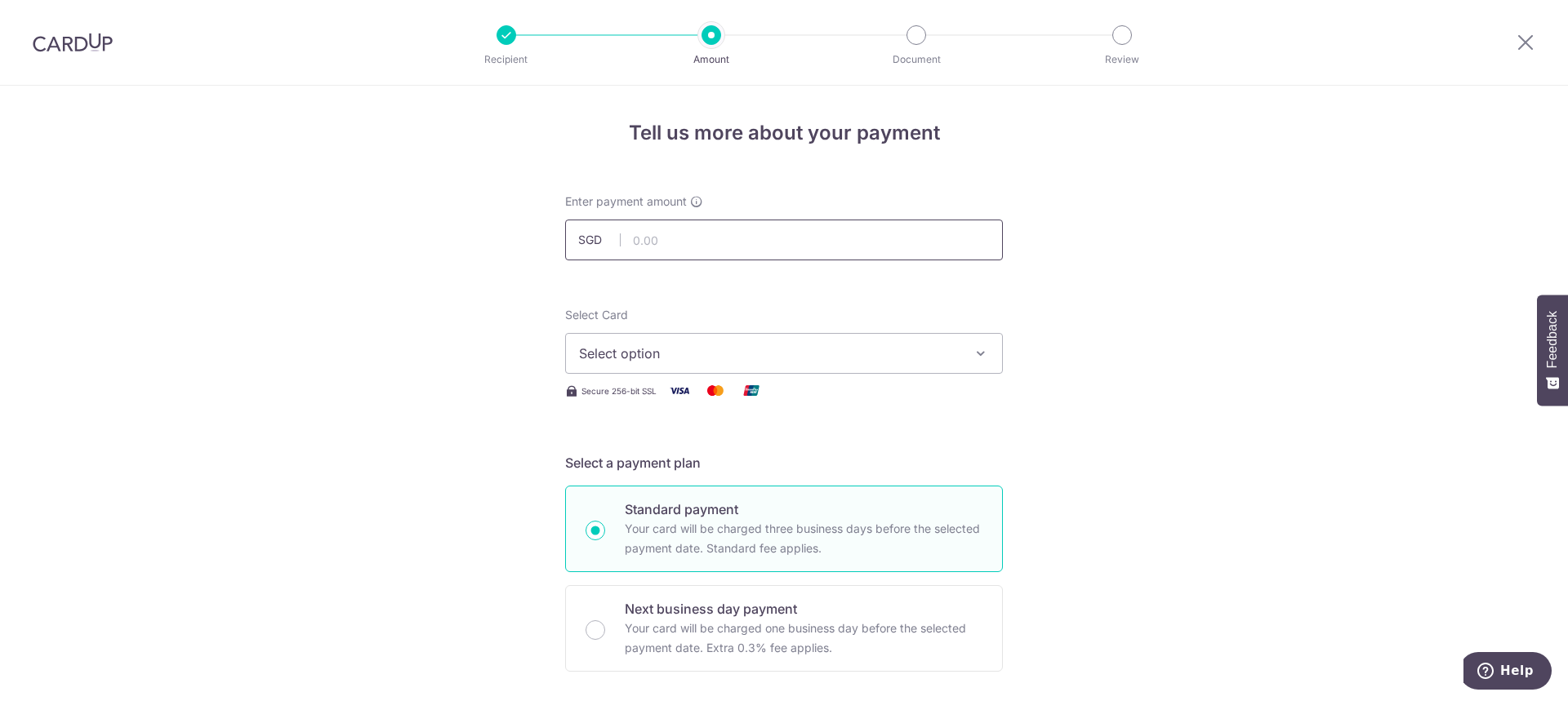
click at [683, 246] on input "text" at bounding box center [784, 239] width 437 height 41
type input "10,341.00"
click at [930, 362] on span "Select option" at bounding box center [769, 354] width 381 height 20
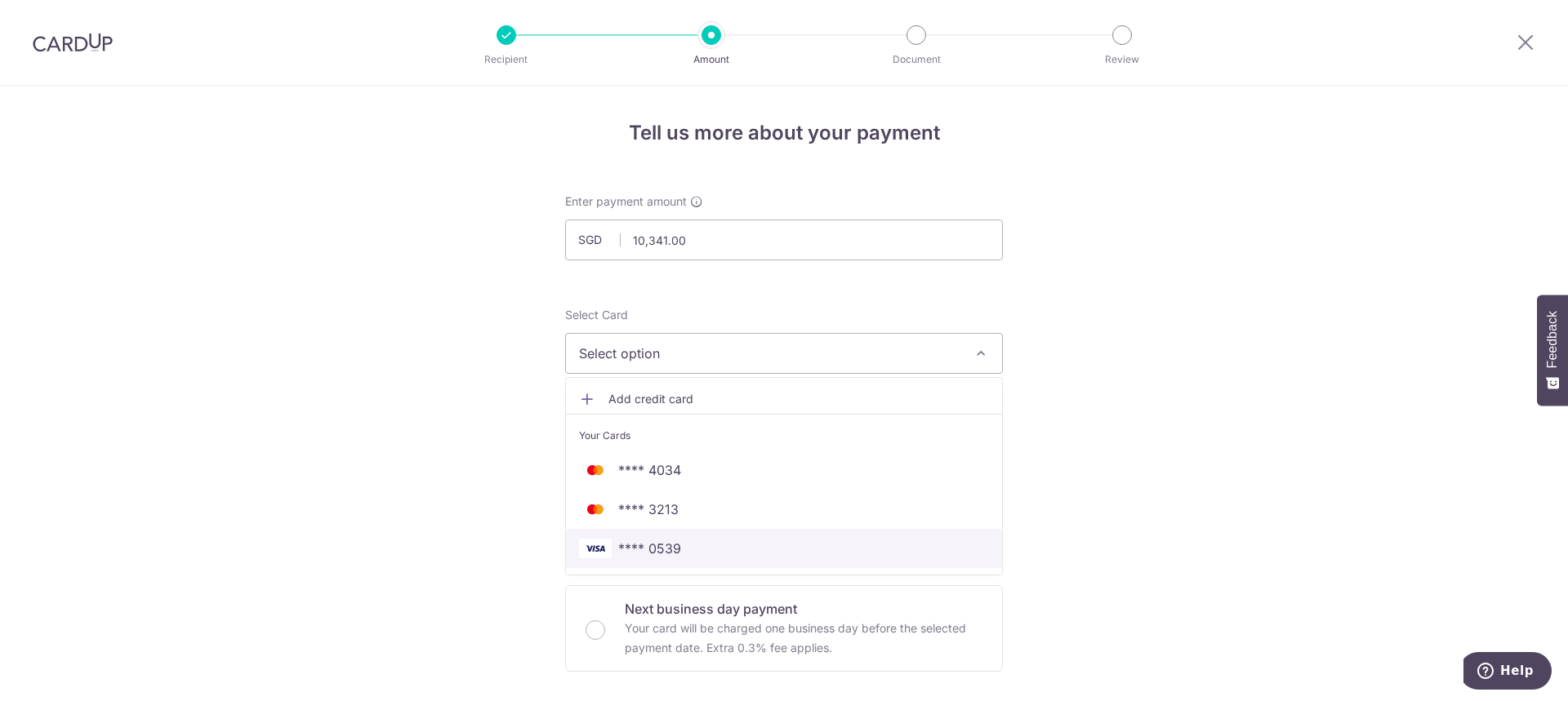
click at [743, 548] on span "**** 0539" at bounding box center [784, 549] width 410 height 20
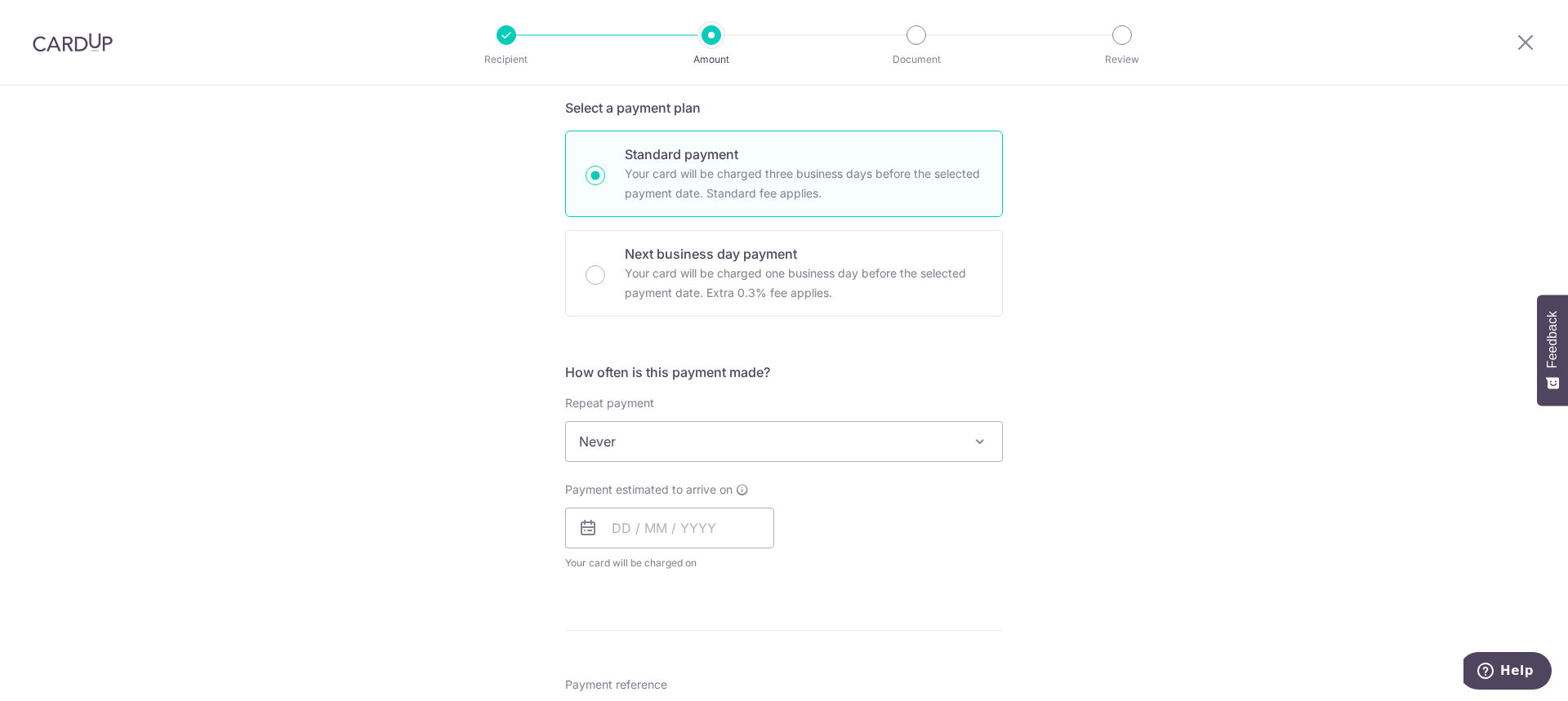
scroll to position [472, 0]
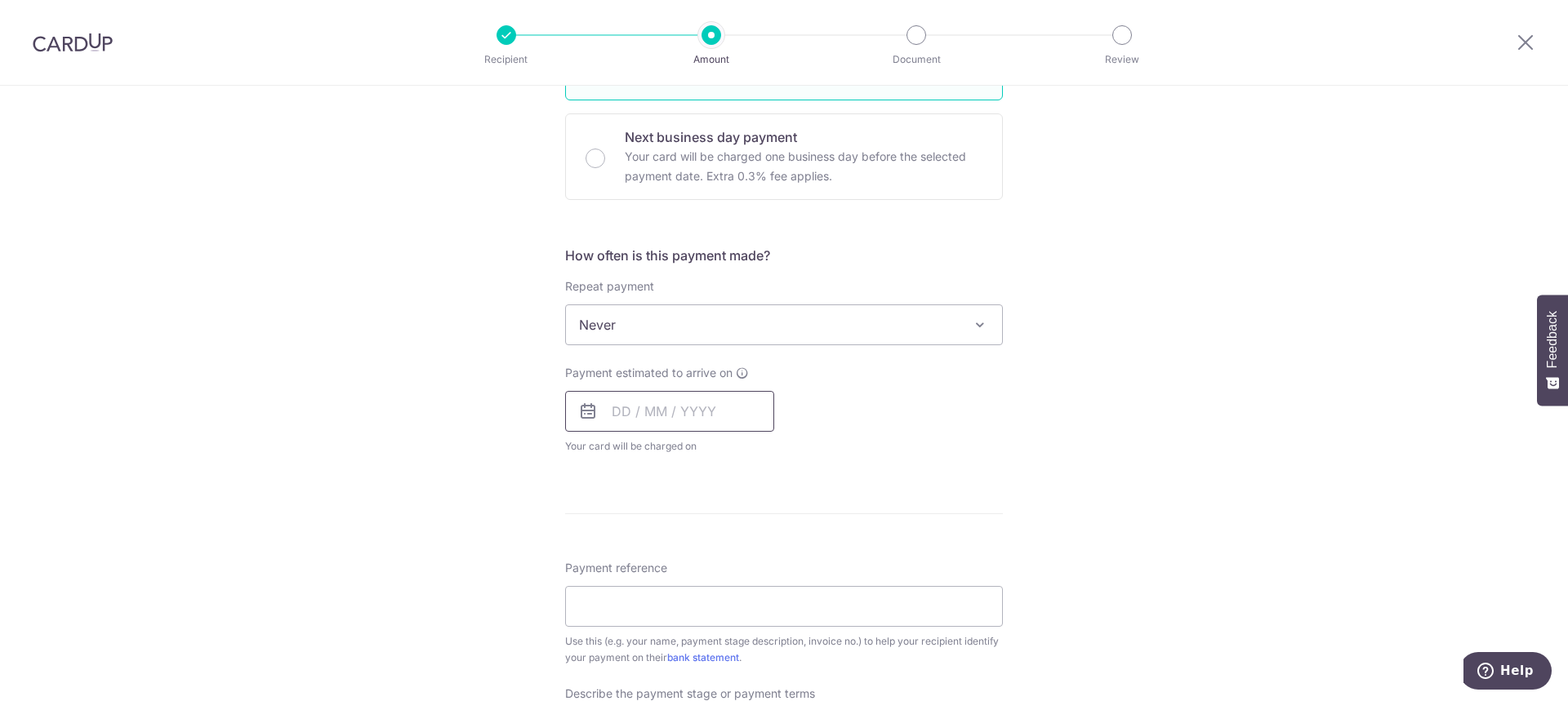
click at [732, 422] on input "text" at bounding box center [669, 410] width 209 height 41
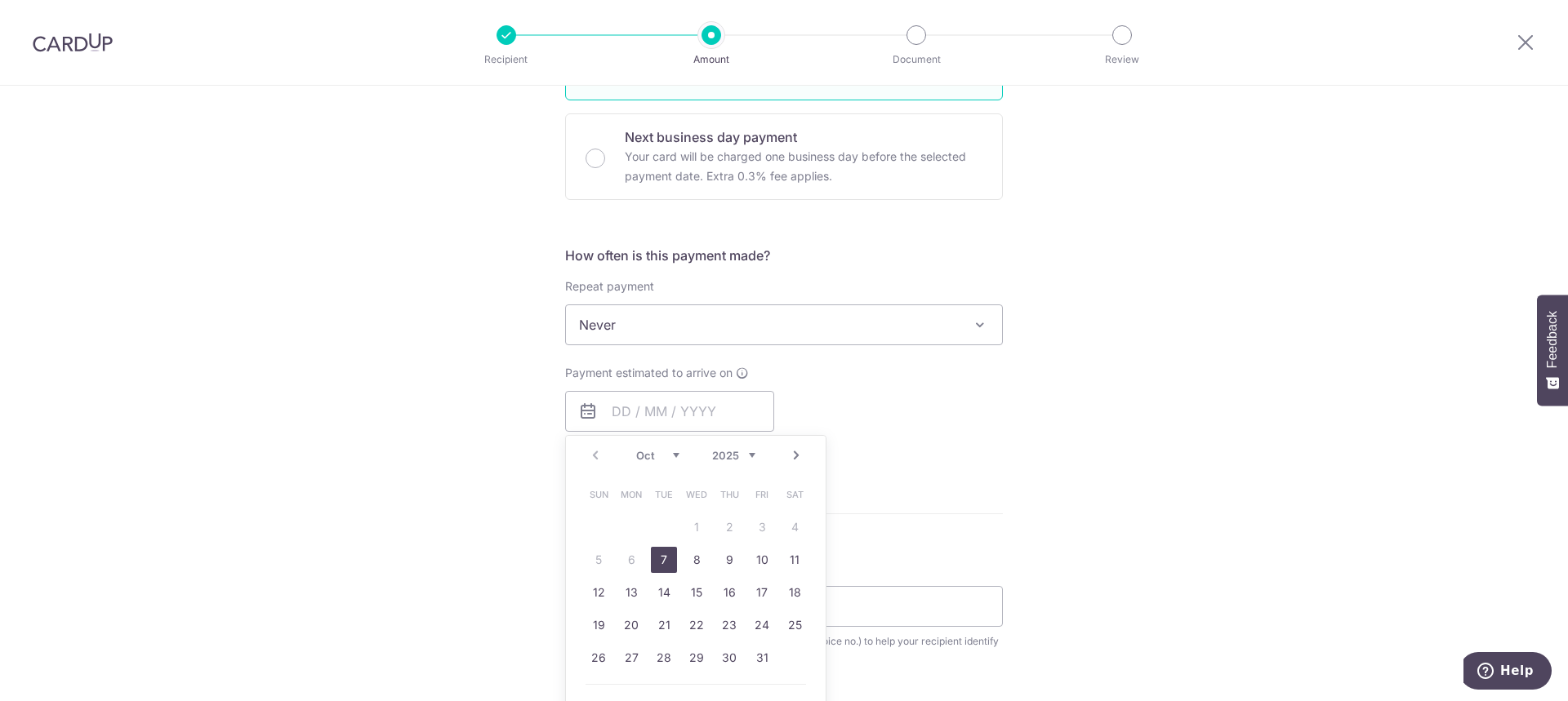
click at [656, 561] on link "7" at bounding box center [664, 560] width 26 height 26
type input "[DATE]"
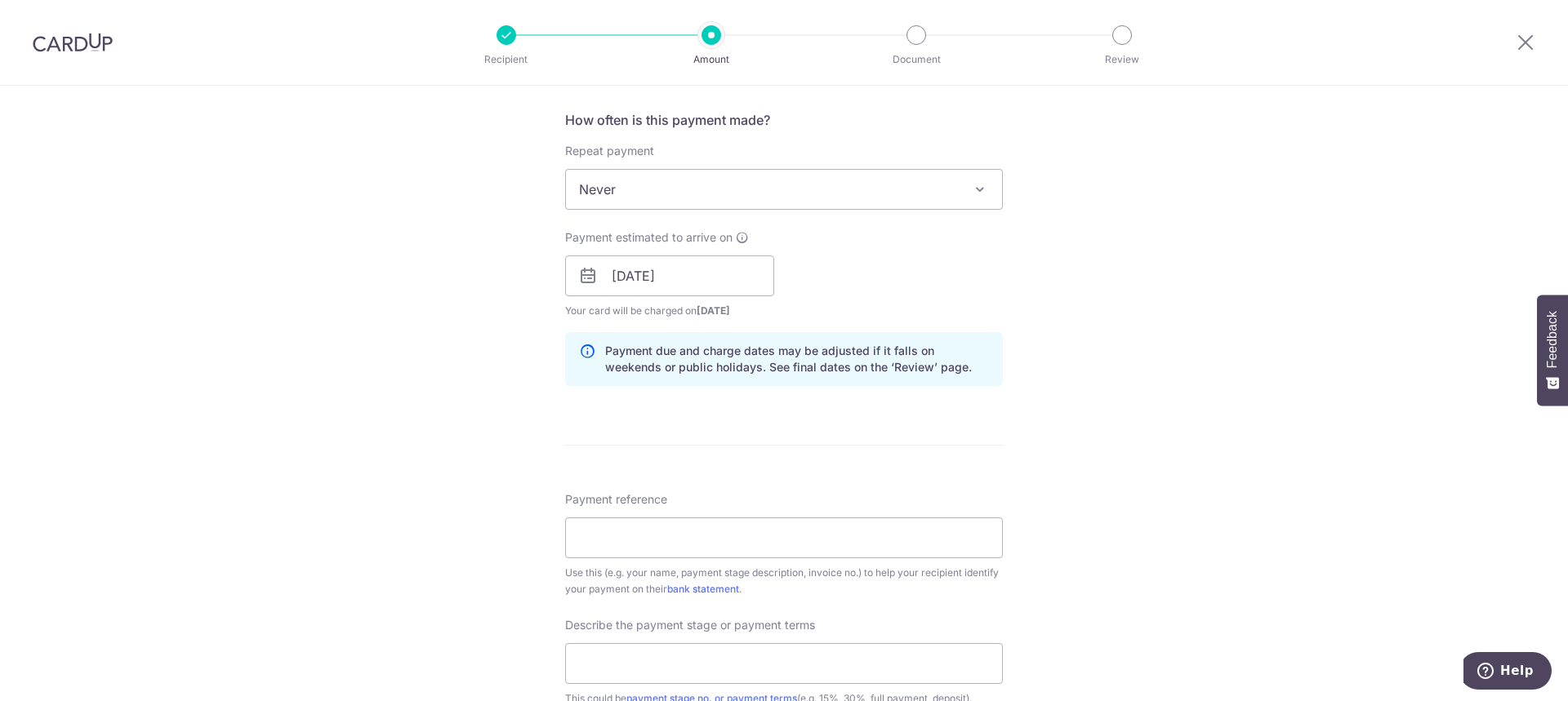
scroll to position [607, 0]
click at [698, 537] on input "Payment reference" at bounding box center [784, 537] width 437 height 41
paste input "ISIDPPL/CHR/INV/03225"
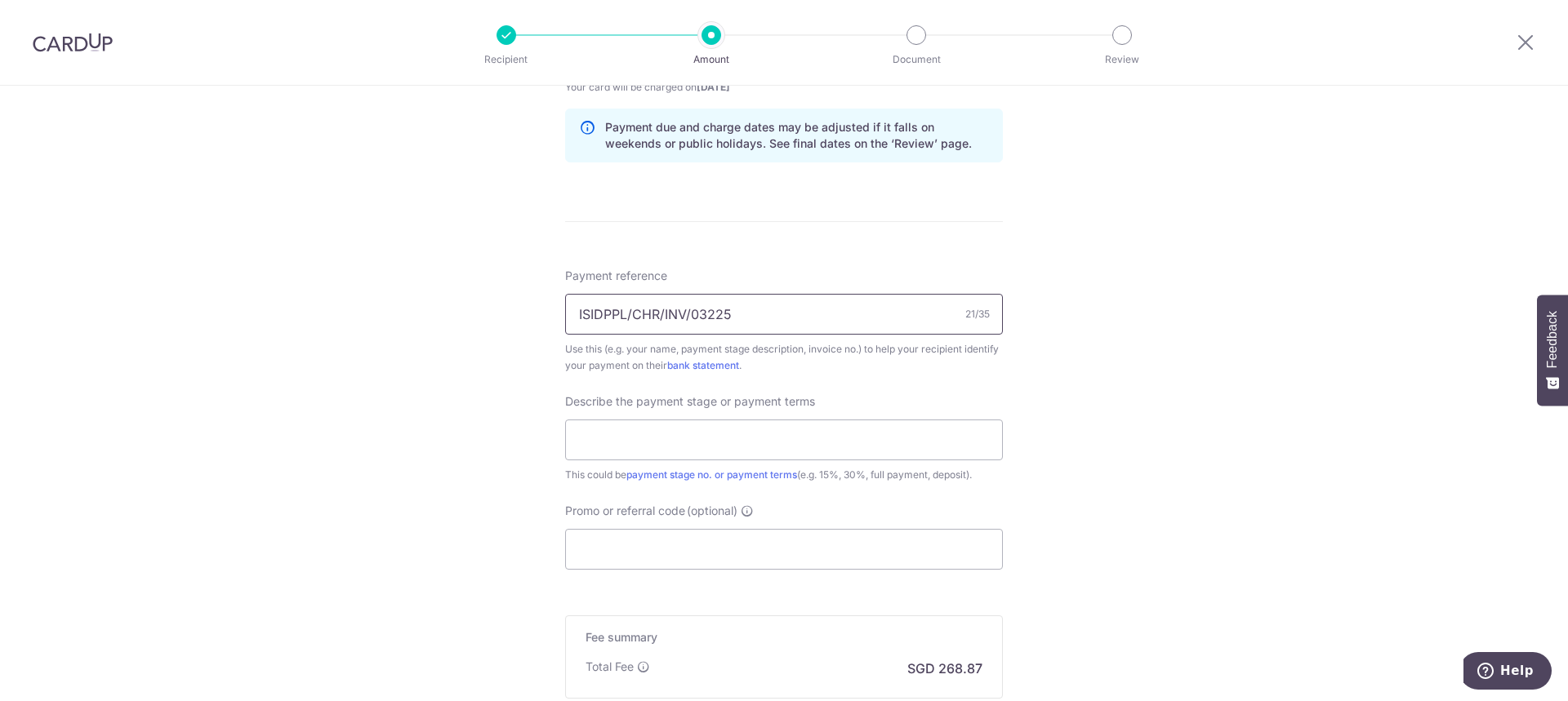
scroll to position [831, 0]
type input "ISIDPPL/CHR/INV/03225"
click at [766, 429] on input "text" at bounding box center [784, 439] width 437 height 41
type input "2nd payment - 30%"
click at [685, 552] on input "Promo or referral code (optional)" at bounding box center [784, 549] width 437 height 41
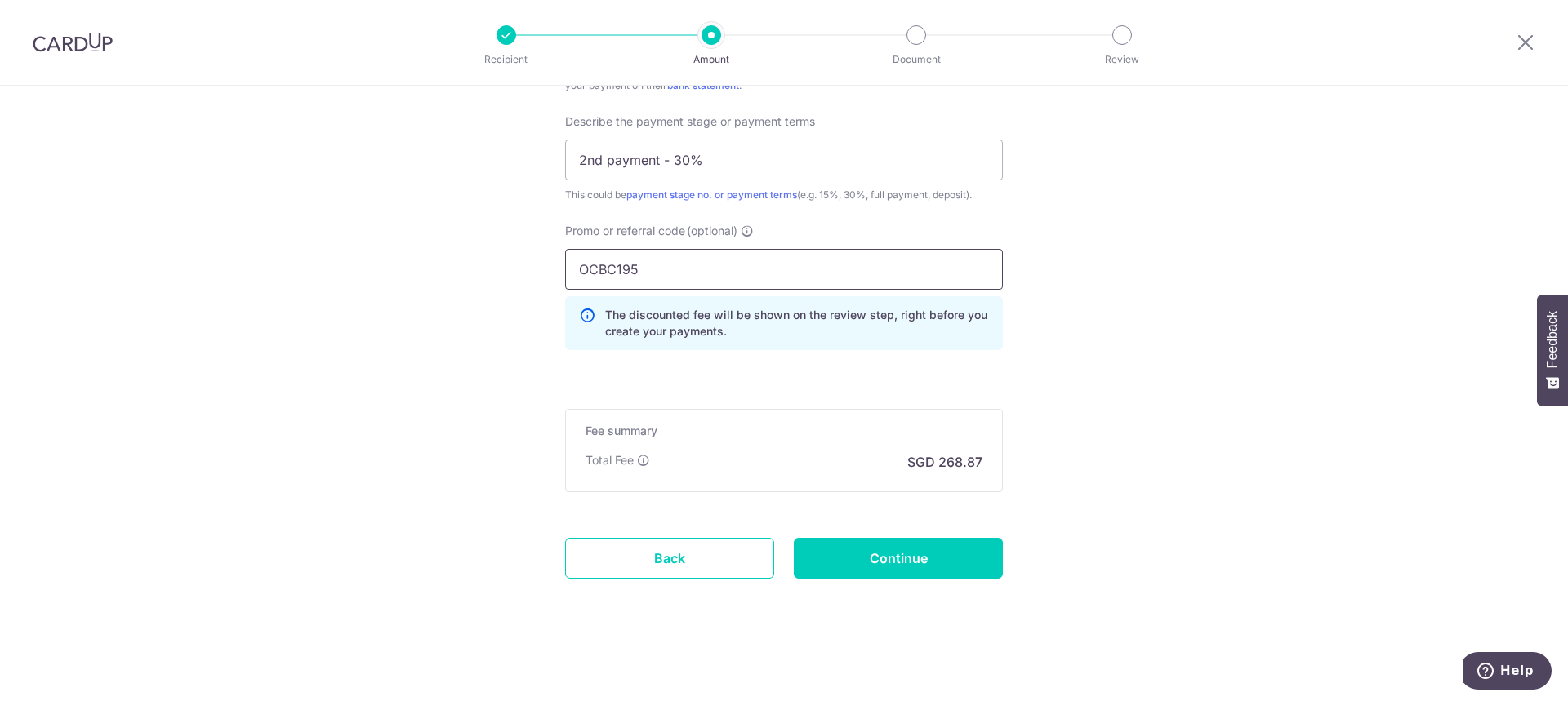
scroll to position [1110, 0]
type input "OCBC195"
click at [848, 554] on input "Continue" at bounding box center [897, 559] width 209 height 41
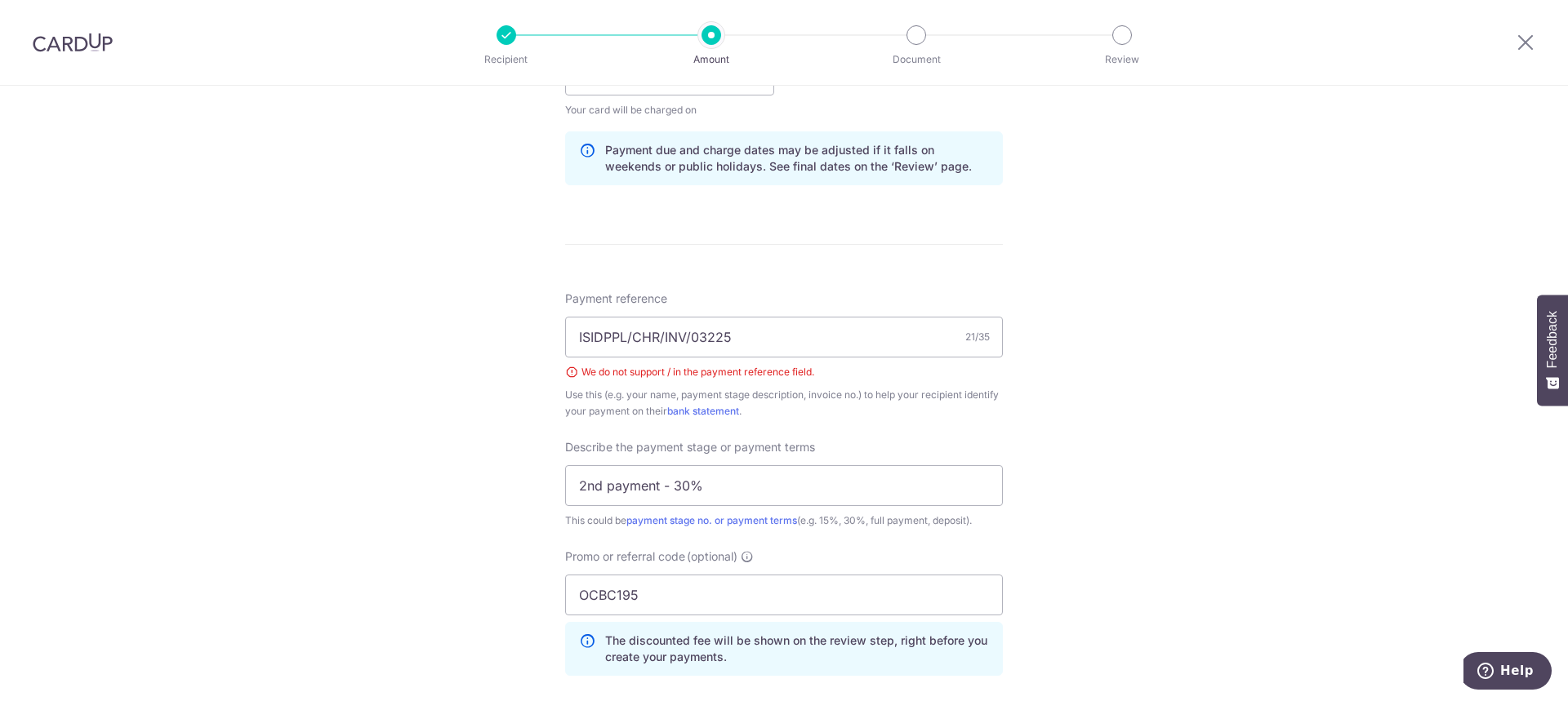
scroll to position [807, 0]
click at [629, 337] on input "ISIDPPL/CHR/INV/03225" at bounding box center [784, 337] width 437 height 41
drag, startPoint x: 629, startPoint y: 337, endPoint x: 830, endPoint y: 348, distance: 201.3
click at [830, 348] on input "ISIDPPL/CHR/INV/03225" at bounding box center [784, 337] width 437 height 41
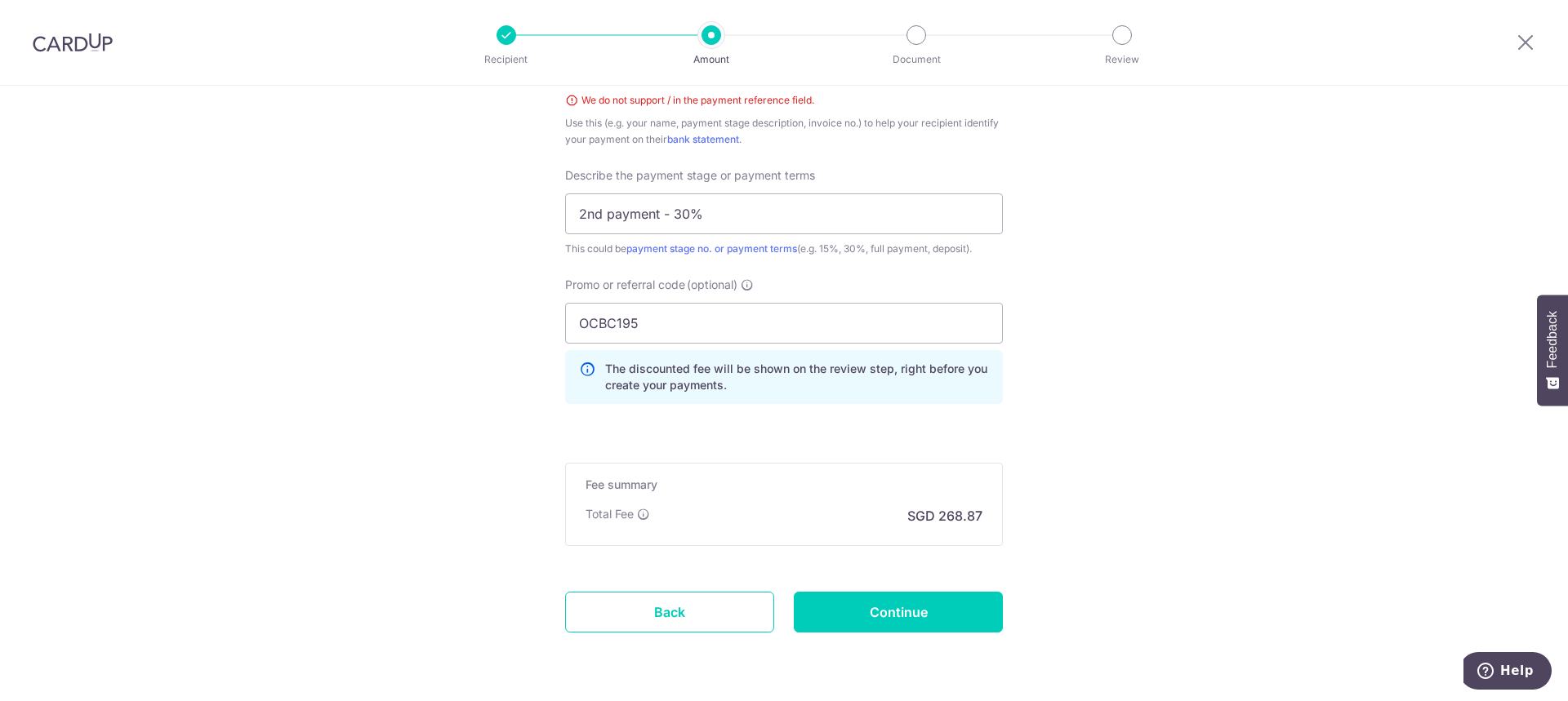
scroll to position [1133, 0]
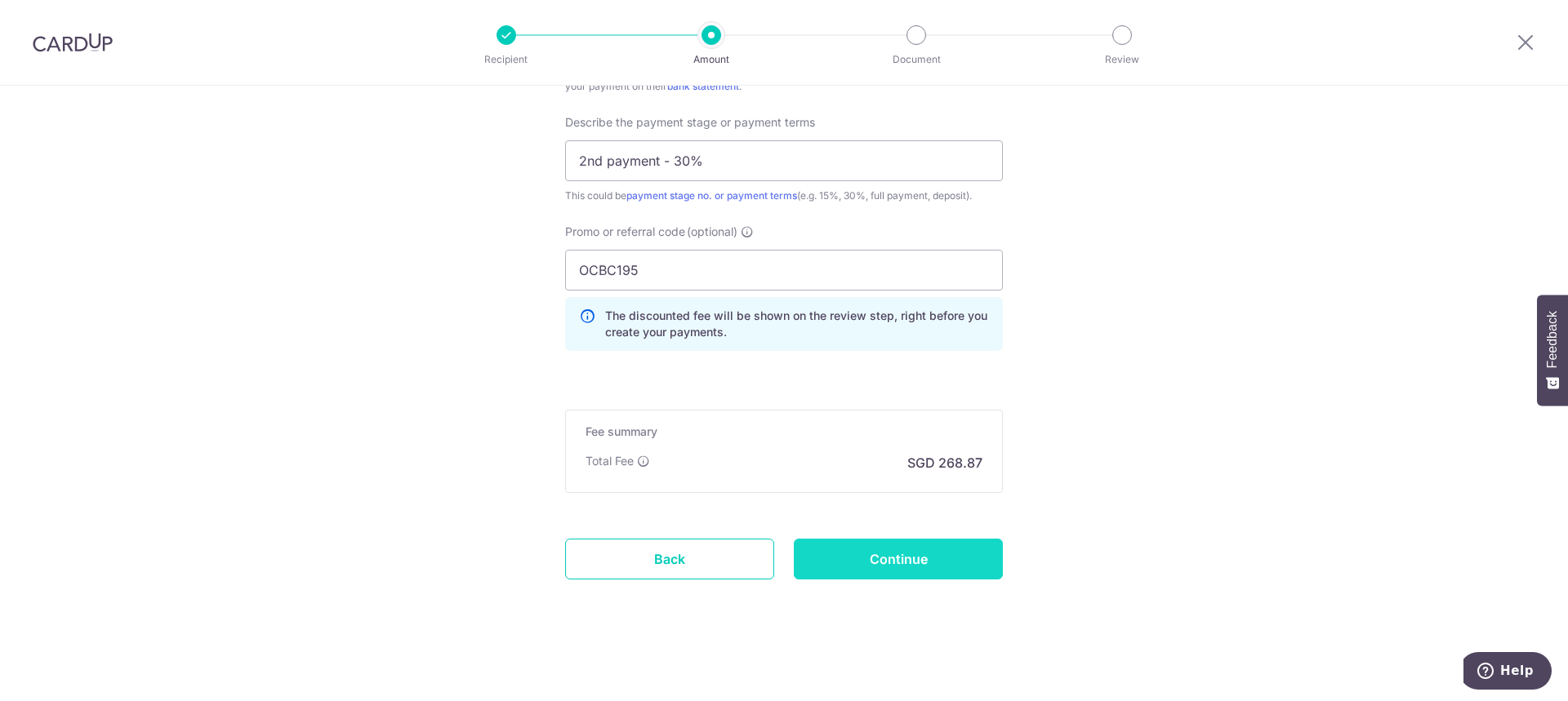
type input "ISIDPPL CHR INV 03225"
click at [883, 553] on input "Continue" at bounding box center [897, 559] width 209 height 41
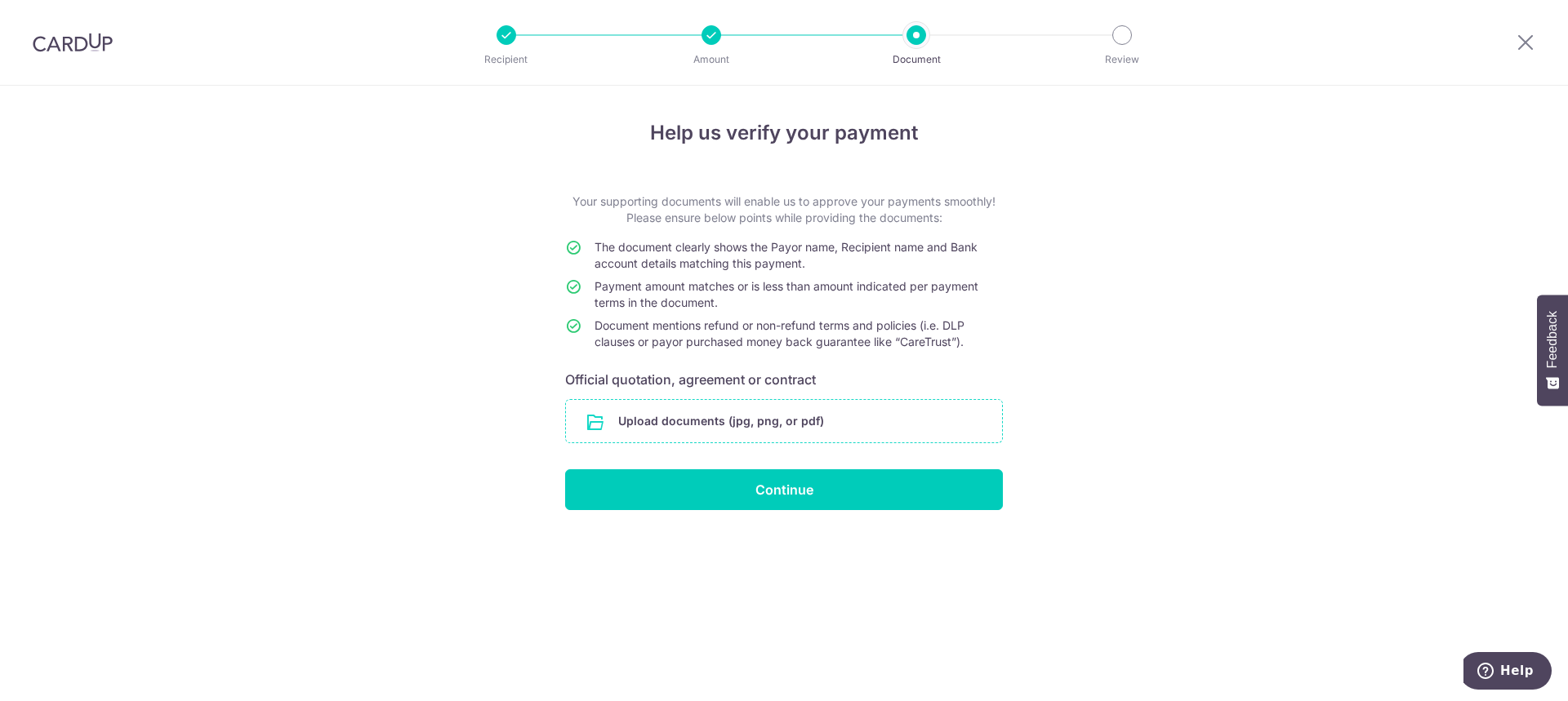
click at [836, 422] on input "file" at bounding box center [784, 420] width 436 height 43
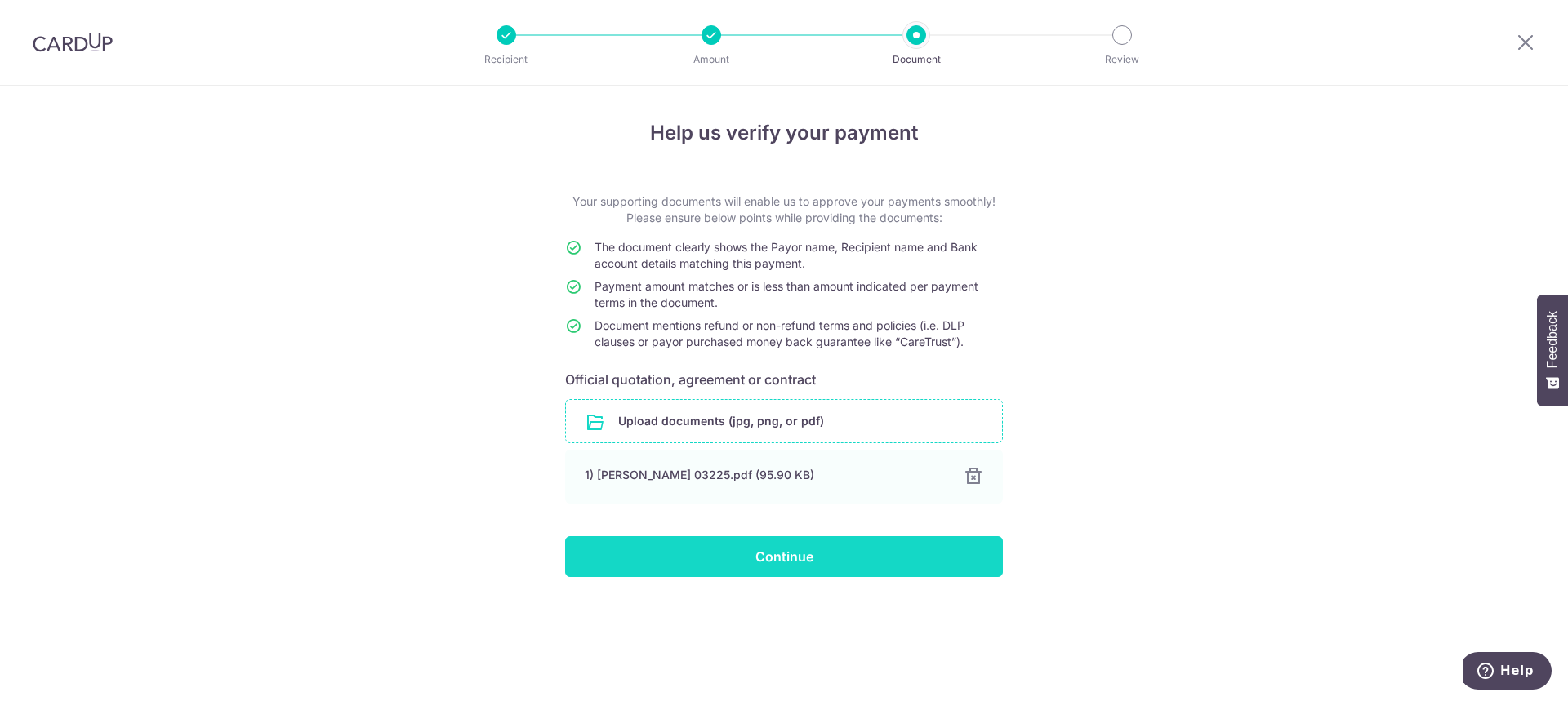
click at [936, 570] on input "Continue" at bounding box center [784, 556] width 437 height 41
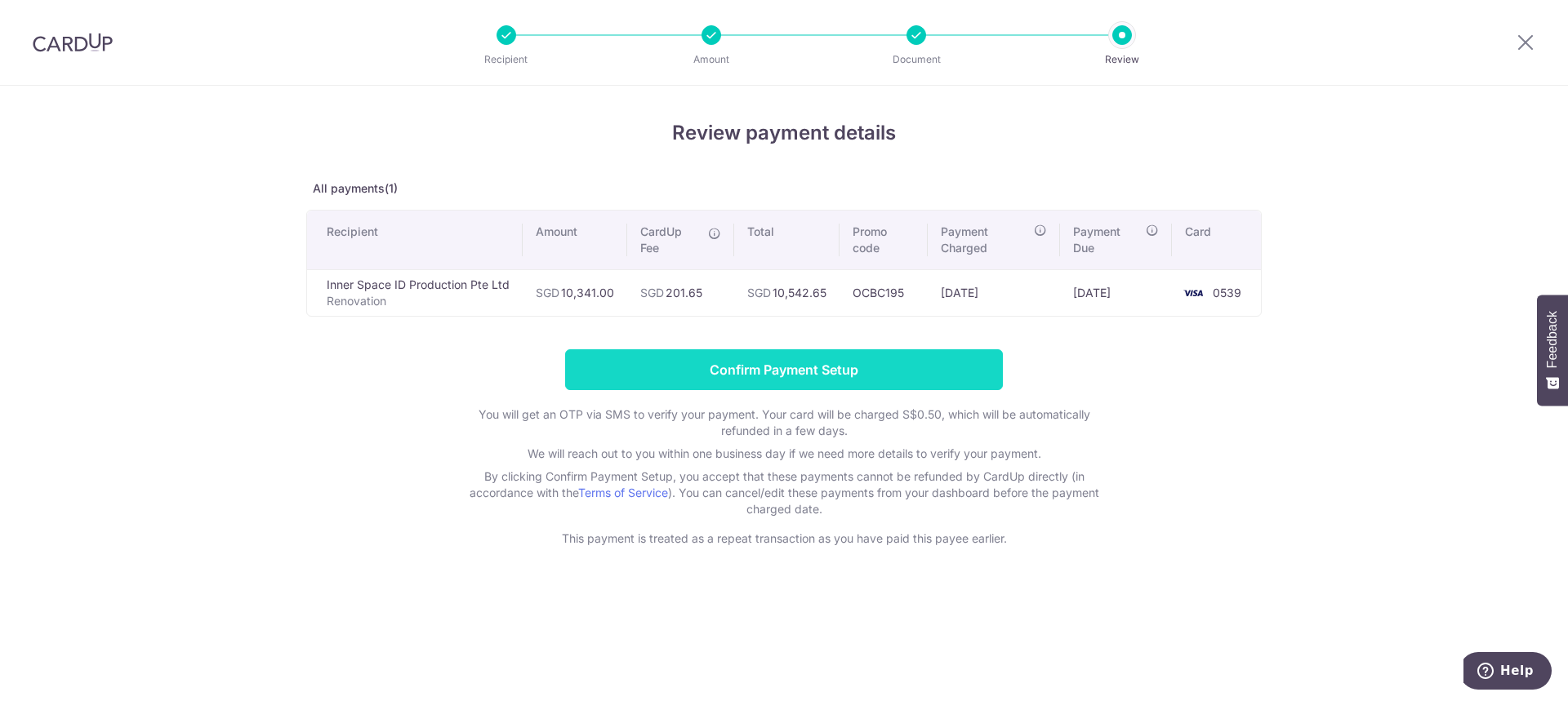
click at [919, 368] on input "Confirm Payment Setup" at bounding box center [784, 369] width 437 height 41
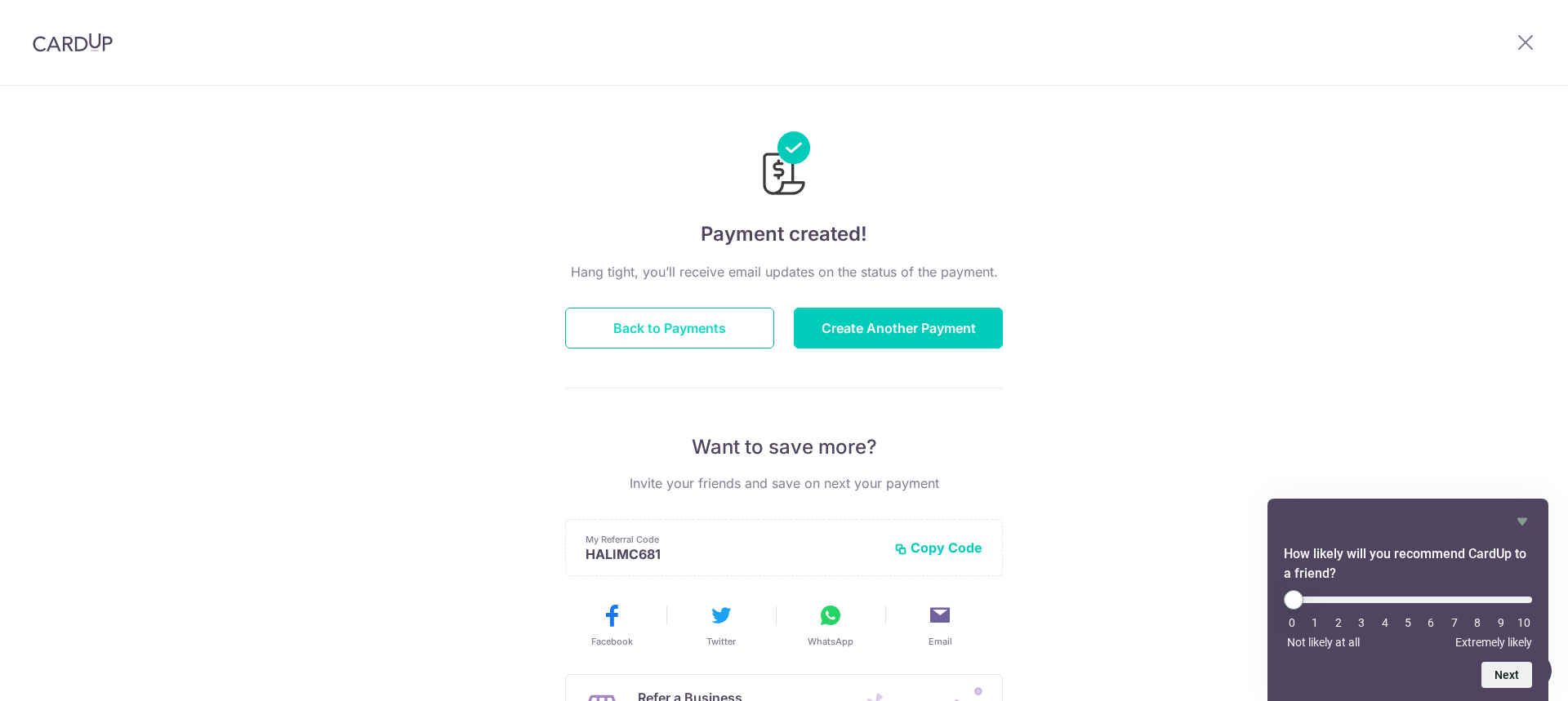
click at [670, 324] on button "Back to Payments" at bounding box center [669, 327] width 209 height 41
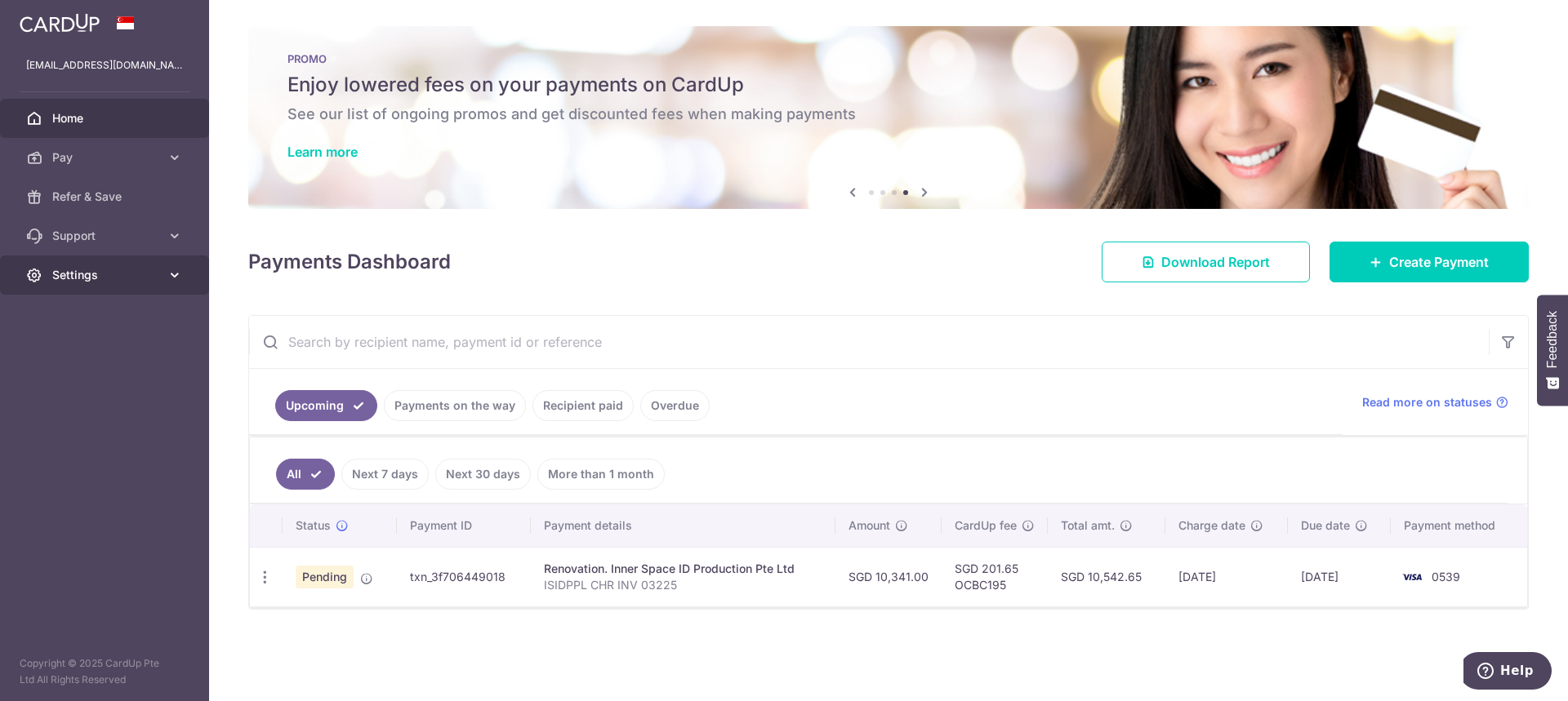
click at [171, 263] on link "Settings" at bounding box center [104, 275] width 209 height 40
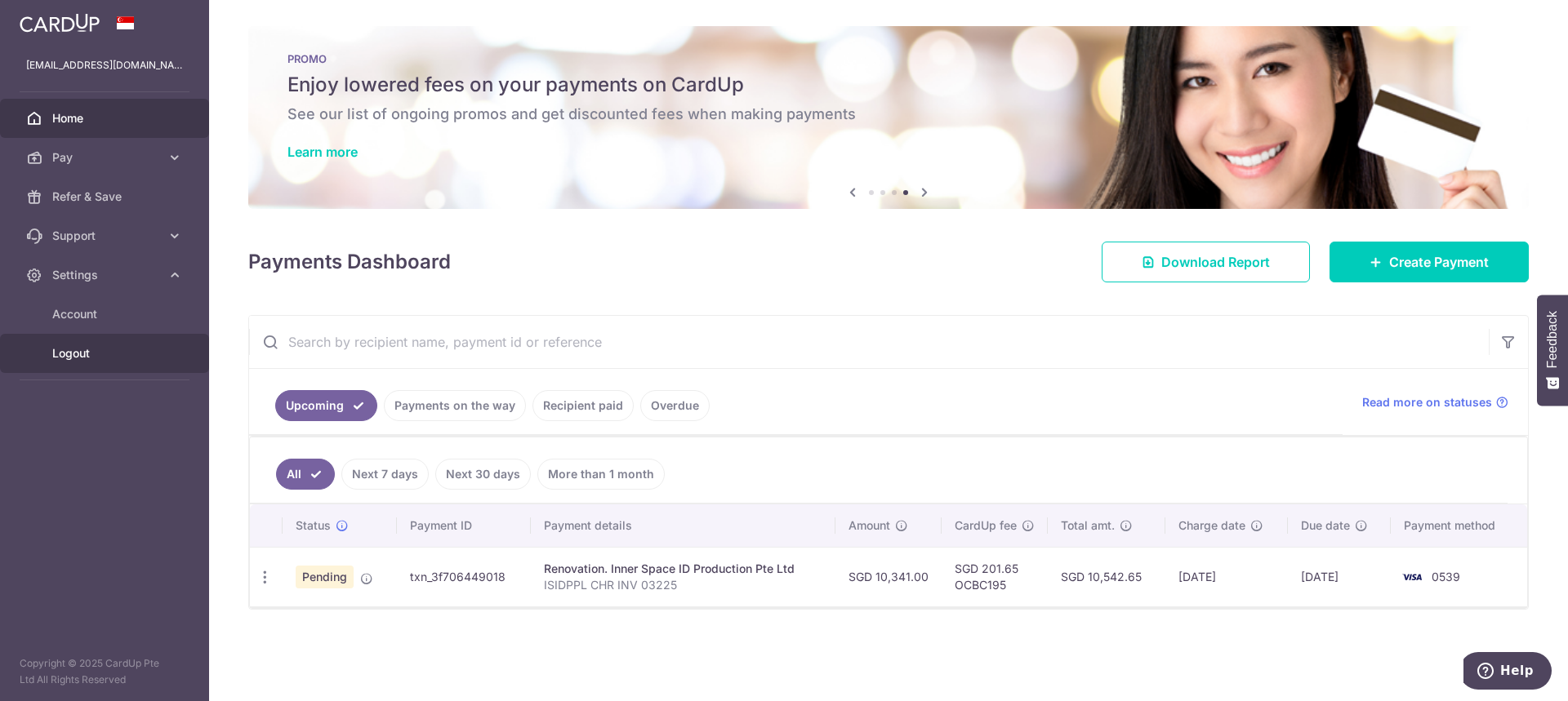
click at [86, 344] on link "Logout" at bounding box center [104, 354] width 209 height 40
